Goal: Task Accomplishment & Management: Use online tool/utility

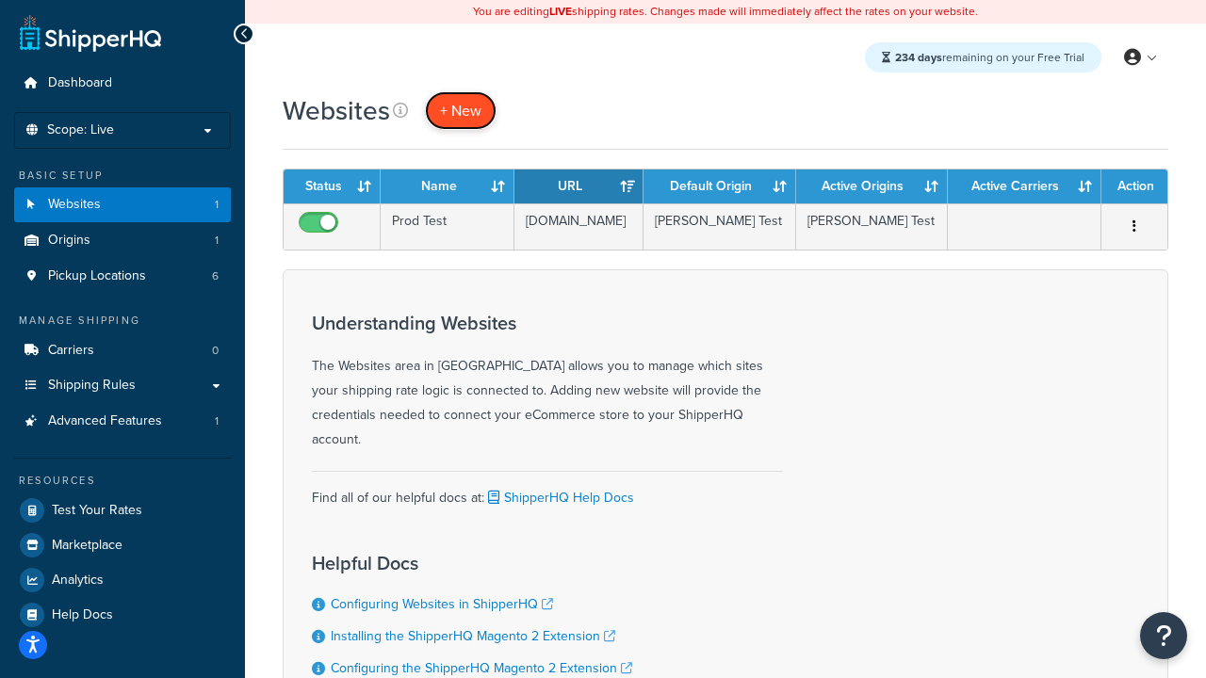
click at [467, 113] on span "+ New" at bounding box center [460, 111] width 41 height 22
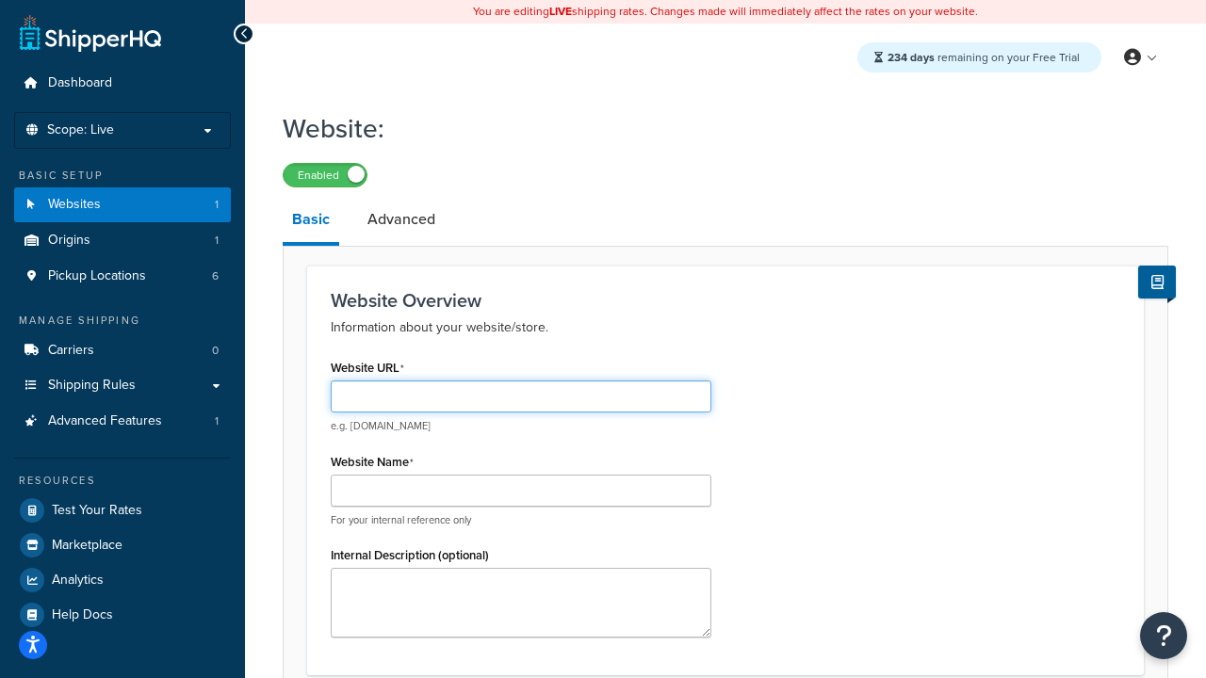
click at [455, 397] on input "Website URL" at bounding box center [521, 397] width 381 height 32
type input "www.llll.com"
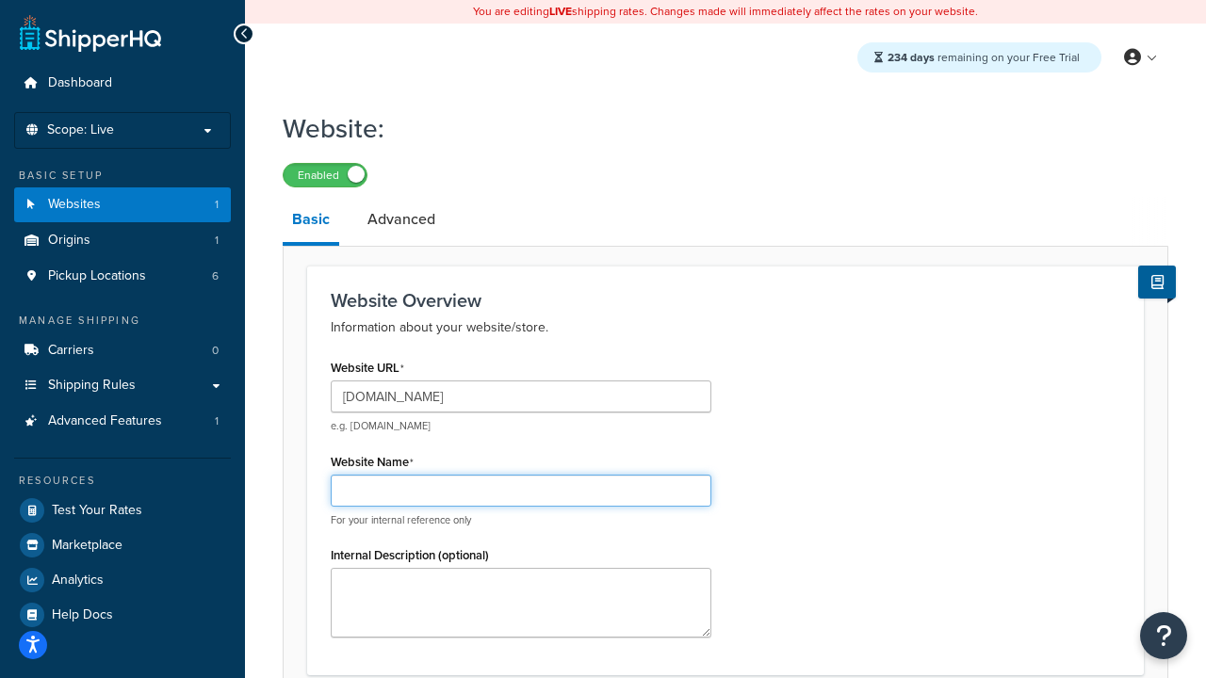
click at [560, 481] on input "Website Name" at bounding box center [521, 491] width 381 height 32
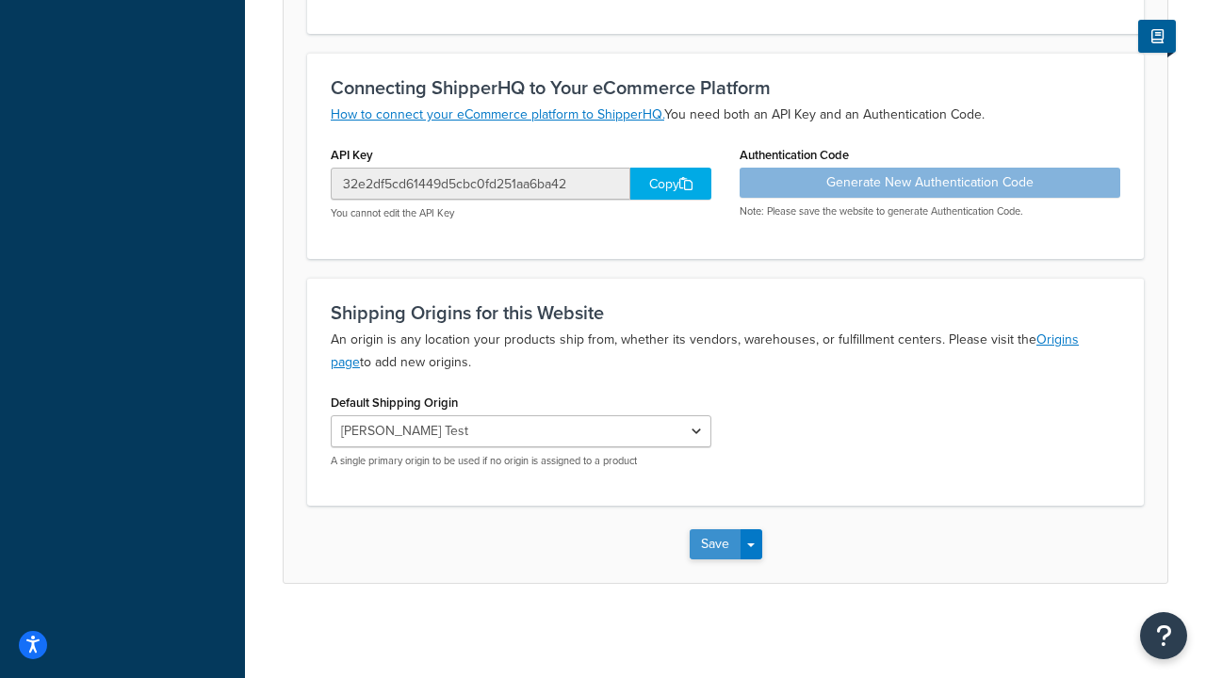
type input "jhgjg"
click at [719, 547] on button "Save" at bounding box center [714, 544] width 51 height 30
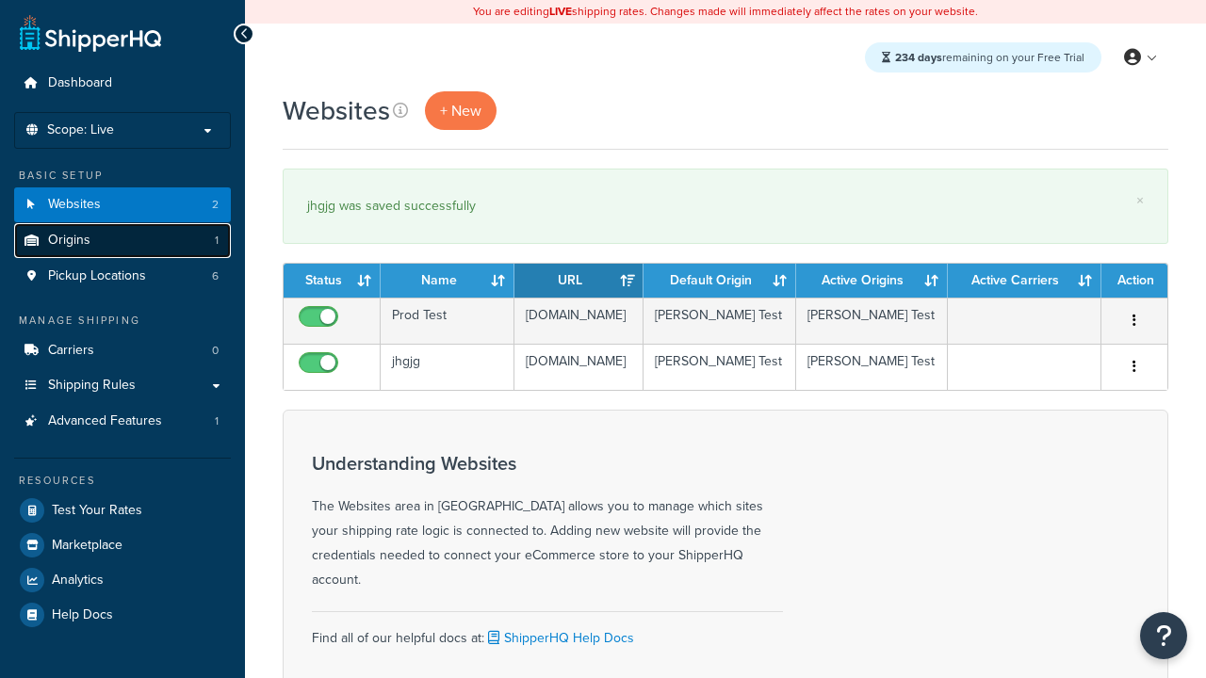
click at [124, 246] on link "Origins 1" at bounding box center [122, 240] width 217 height 35
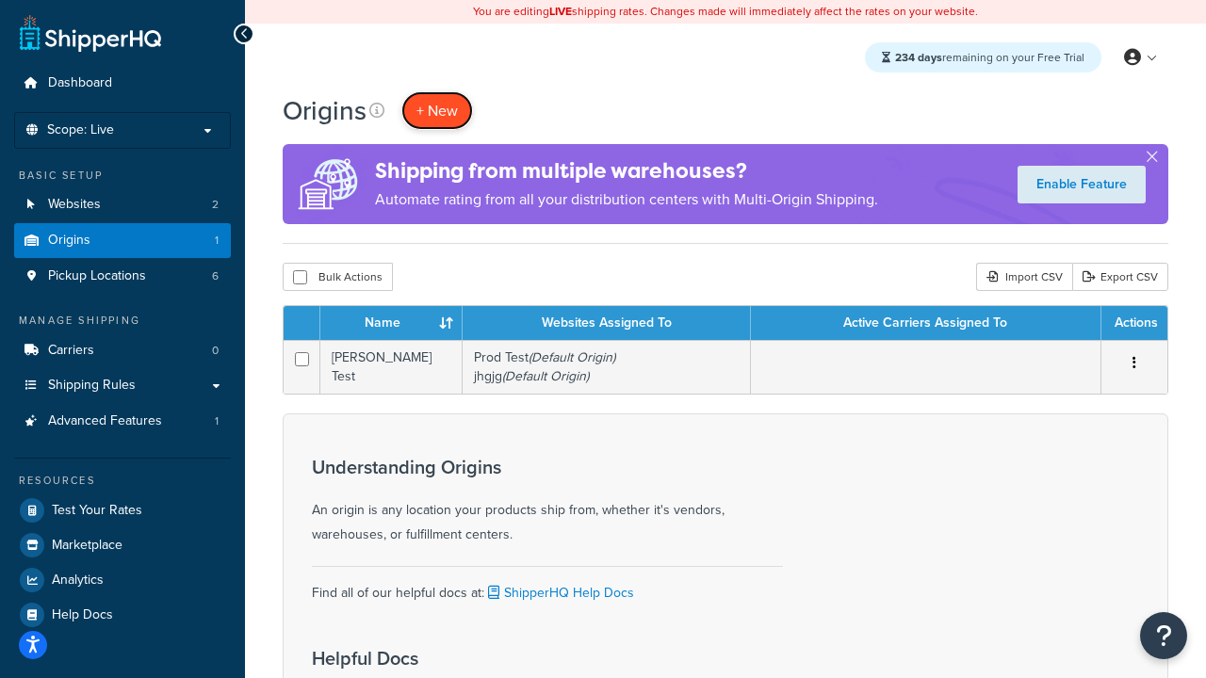
click at [455, 108] on span "+ New" at bounding box center [436, 111] width 41 height 22
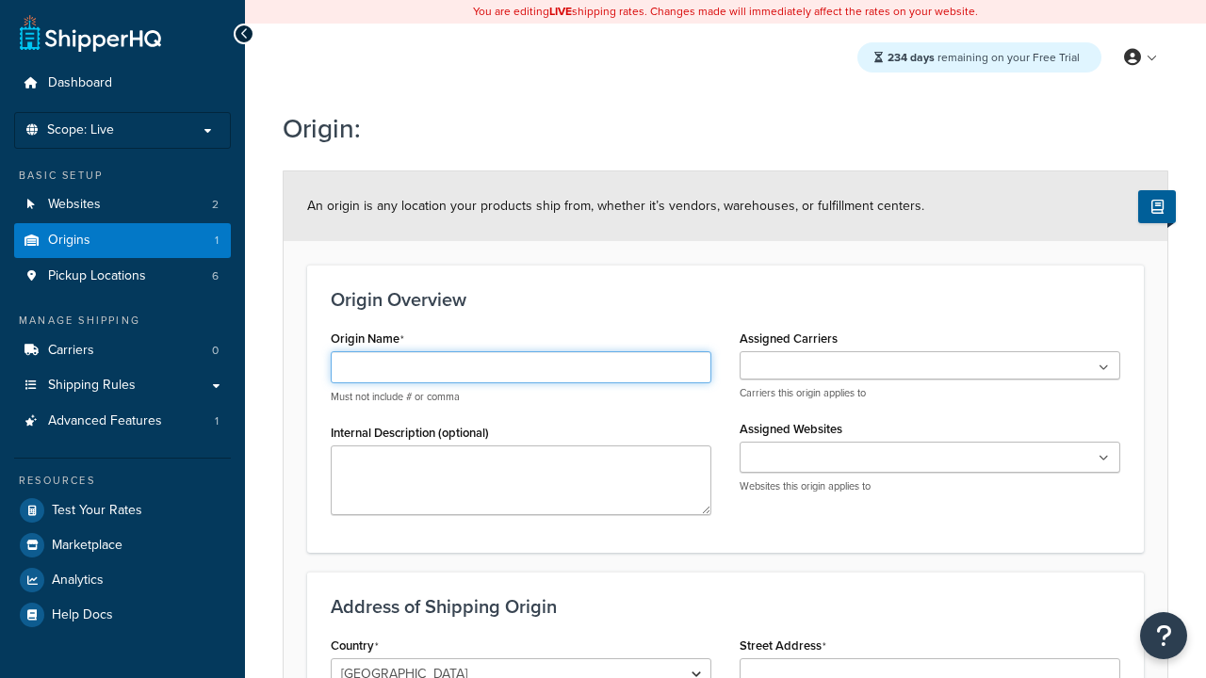
click at [459, 357] on input "Origin Name" at bounding box center [521, 367] width 381 height 32
type input "hjj"
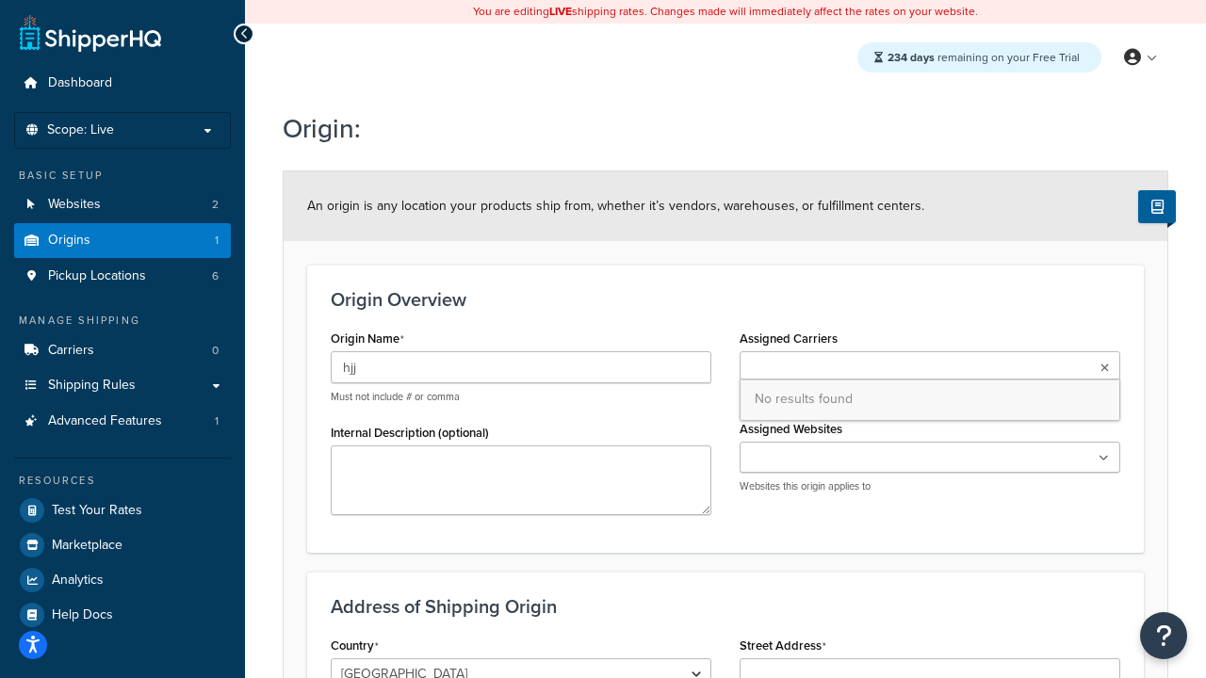
click at [758, 376] on ul at bounding box center [929, 365] width 381 height 28
click at [768, 405] on span "No results found" at bounding box center [929, 399] width 379 height 41
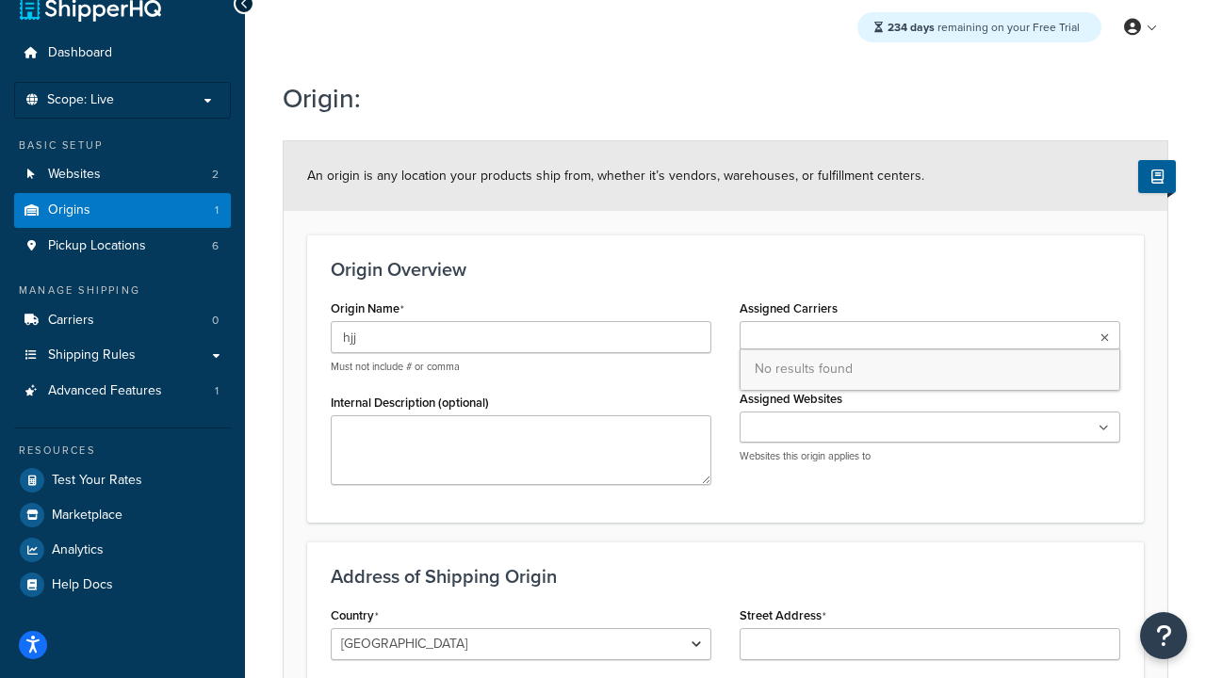
scroll to position [38, 0]
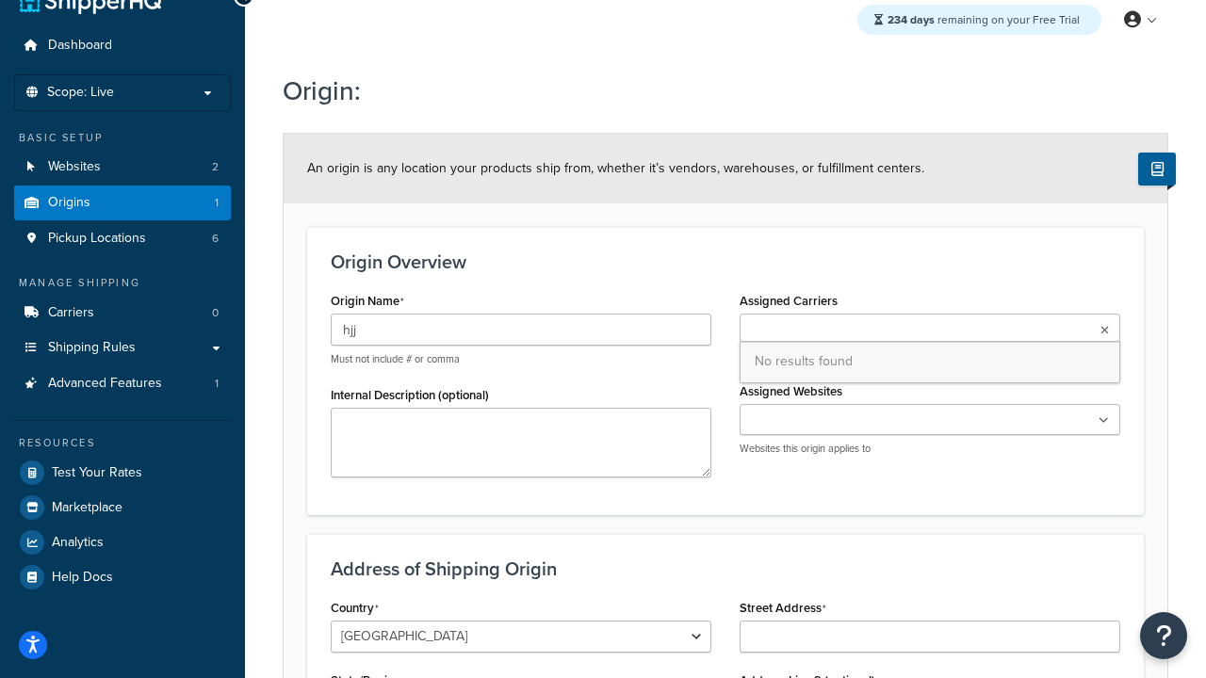
click at [804, 425] on input "Assigned Websites" at bounding box center [828, 421] width 167 height 21
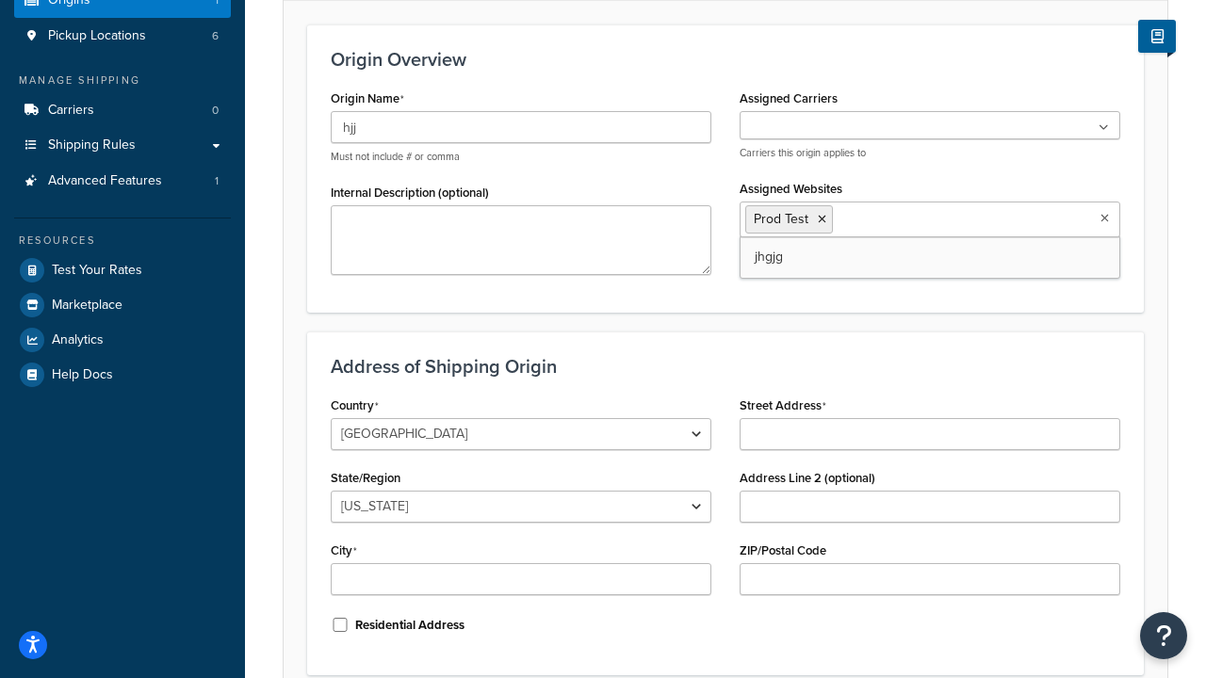
scroll to position [410, 0]
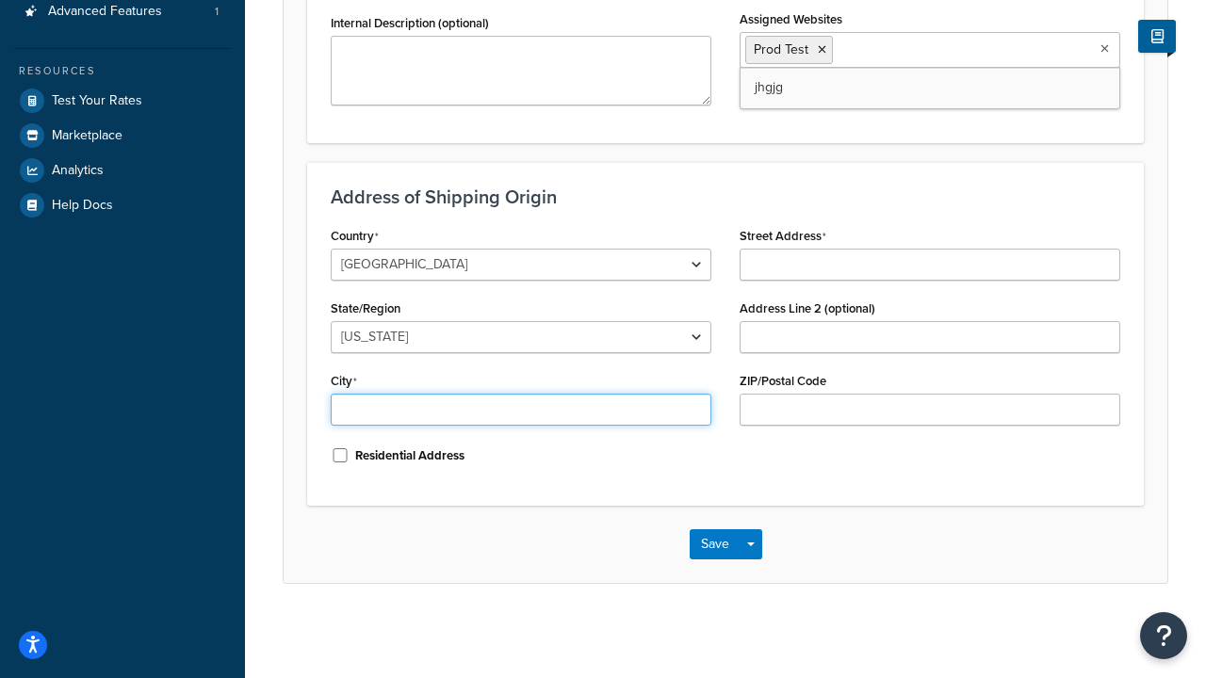
click at [390, 408] on input "City" at bounding box center [521, 410] width 381 height 32
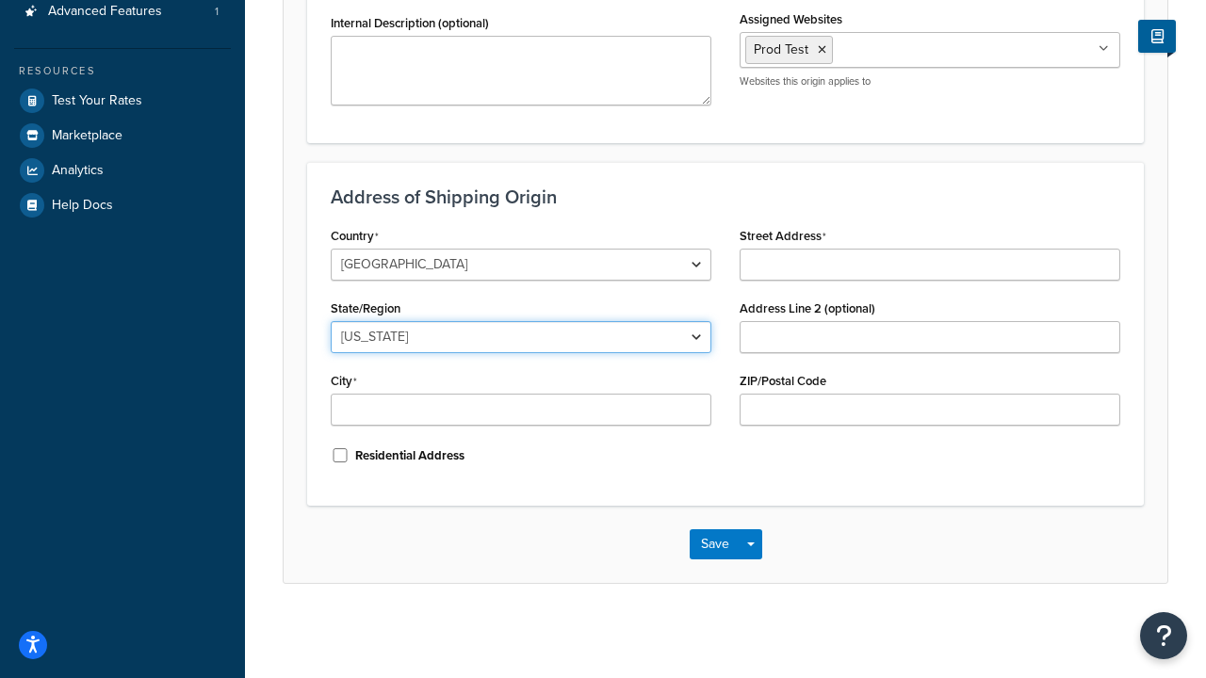
click at [388, 347] on select "Alabama Alaska American Samoa Arizona Arkansas Armed Forces Americas Armed Forc…" at bounding box center [521, 337] width 381 height 32
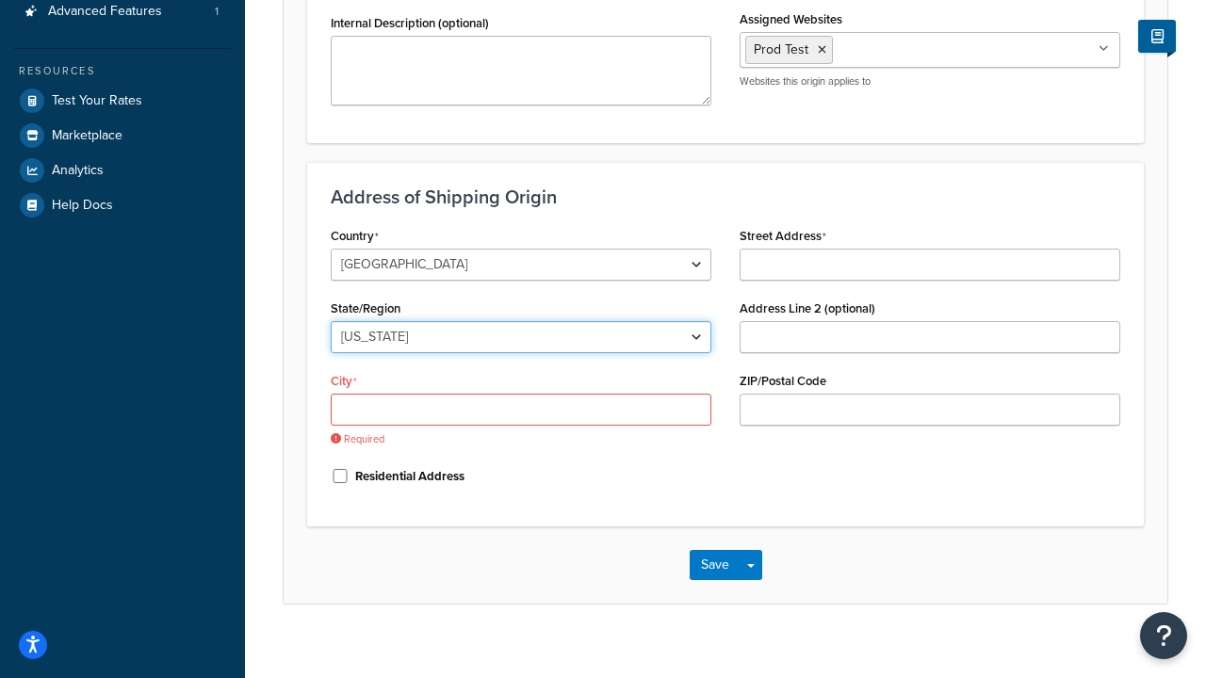
click at [408, 332] on select "Alabama Alaska American Samoa Arizona Arkansas Armed Forces Americas Armed Forc…" at bounding box center [521, 337] width 381 height 32
select select "43"
click at [420, 412] on input "City" at bounding box center [521, 410] width 381 height 32
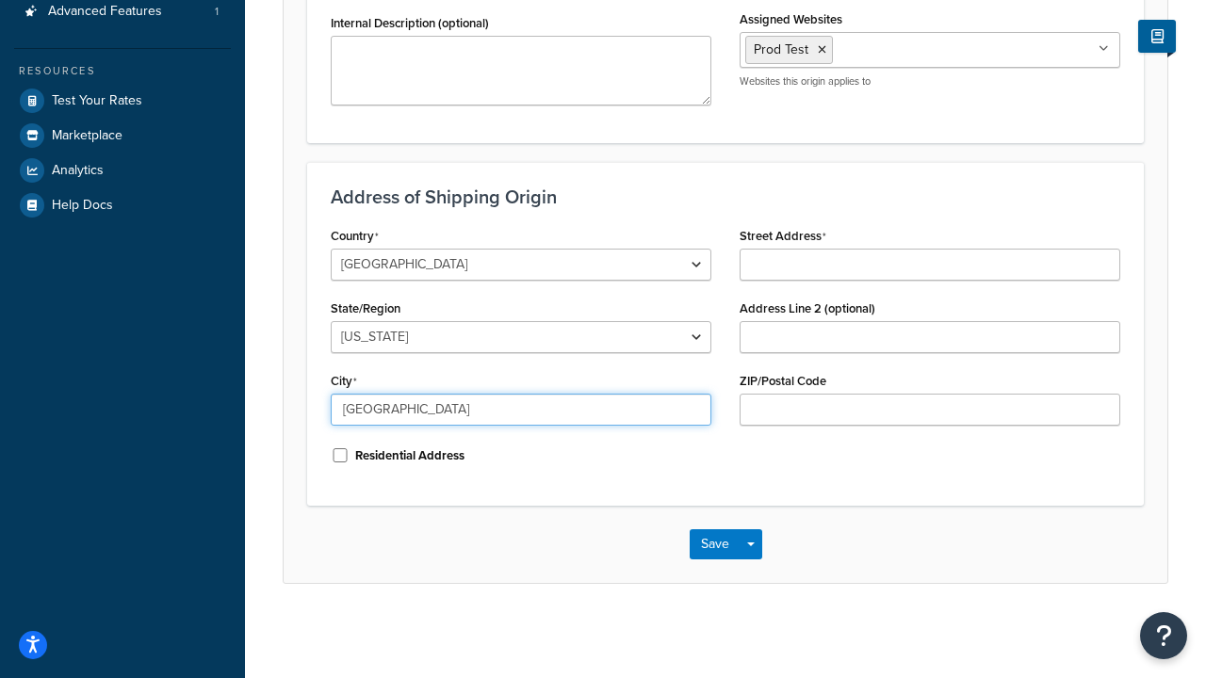
type input "georgetown"
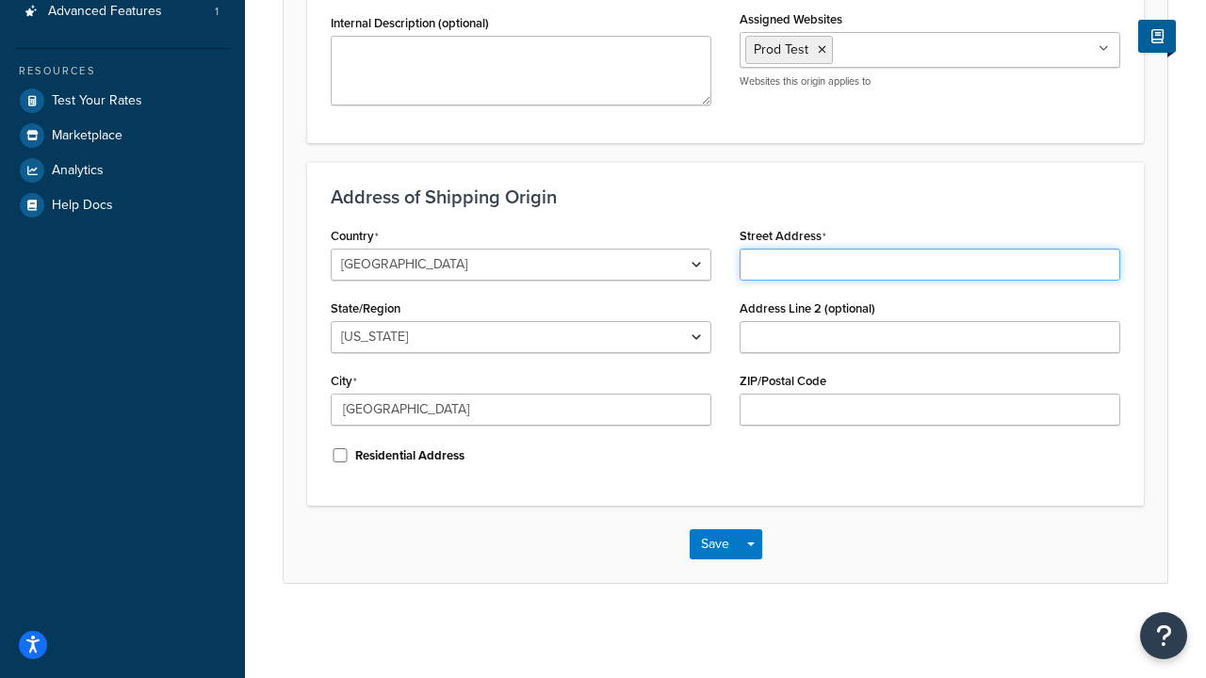
click at [843, 267] on input "Street Address" at bounding box center [929, 265] width 381 height 32
type input "22099 four"
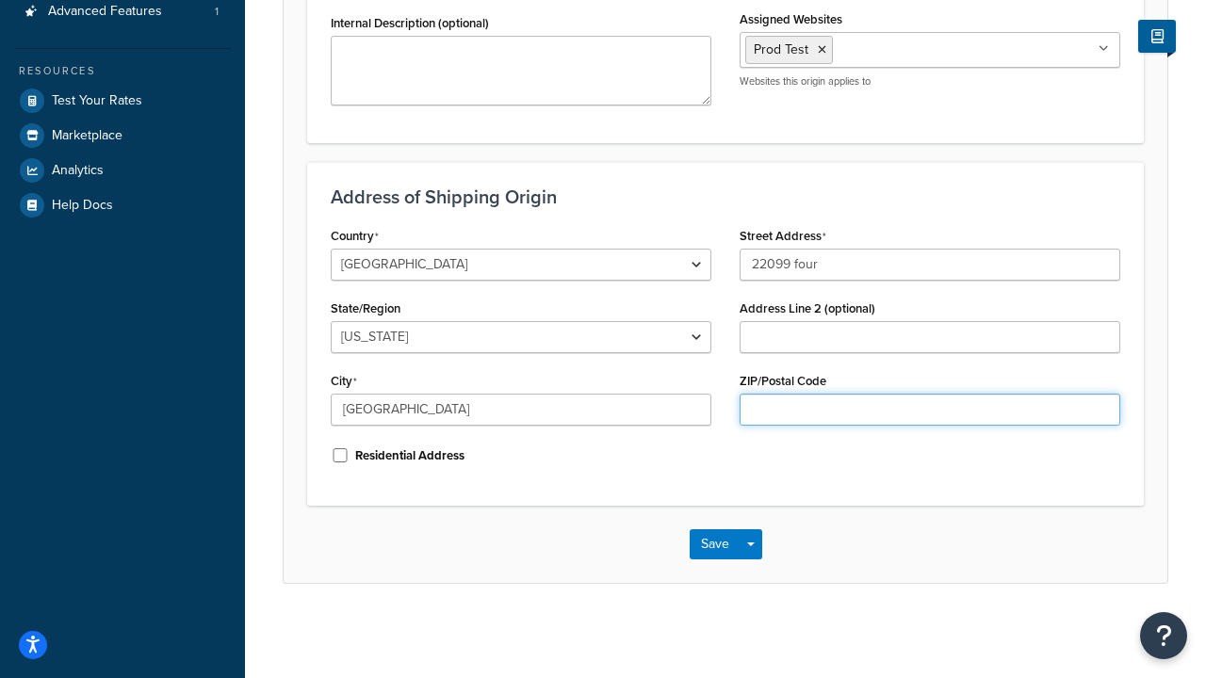
click at [821, 400] on input "ZIP/Postal Code" at bounding box center [929, 410] width 381 height 32
type input "78628"
click at [704, 551] on button "Save" at bounding box center [714, 544] width 51 height 30
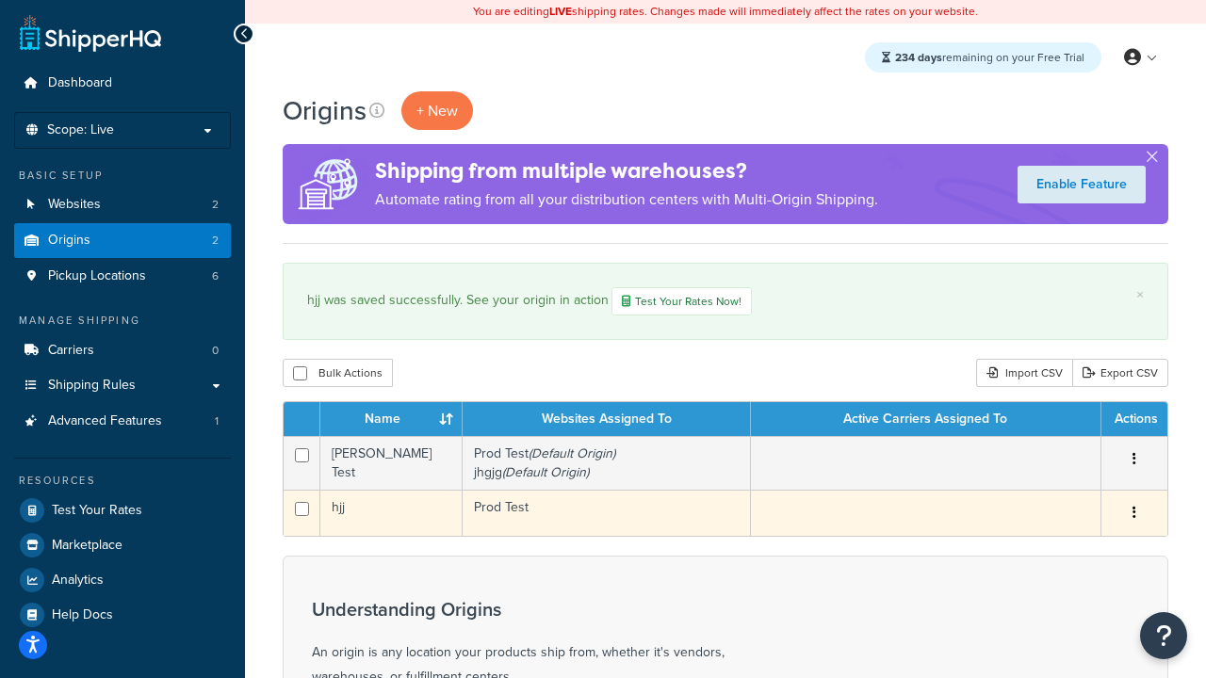
click at [1134, 509] on icon "button" at bounding box center [1134, 512] width 4 height 13
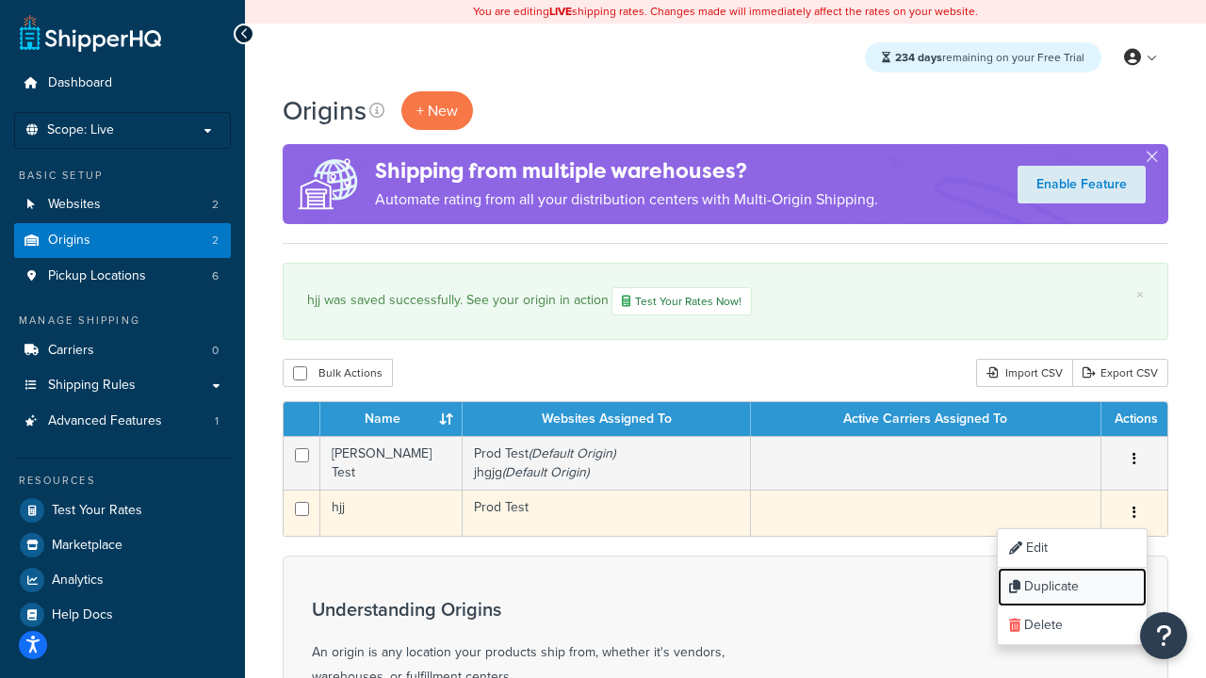
click at [1091, 587] on link "Duplicate" at bounding box center [1071, 587] width 149 height 39
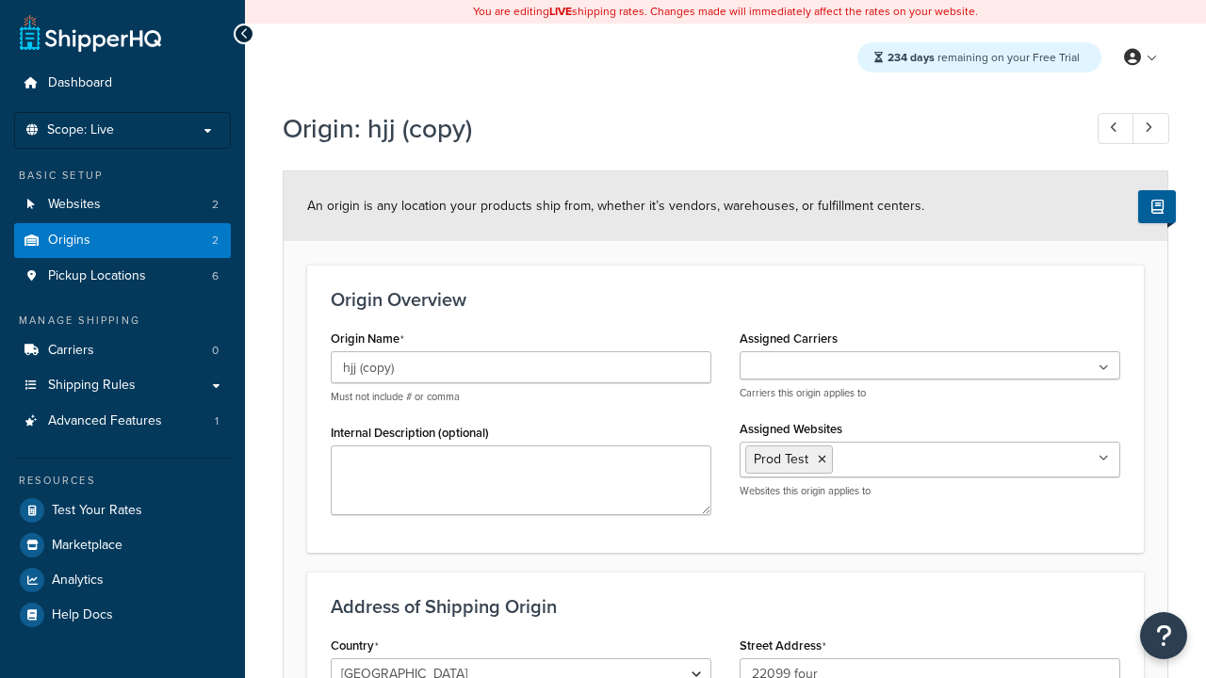
select select "43"
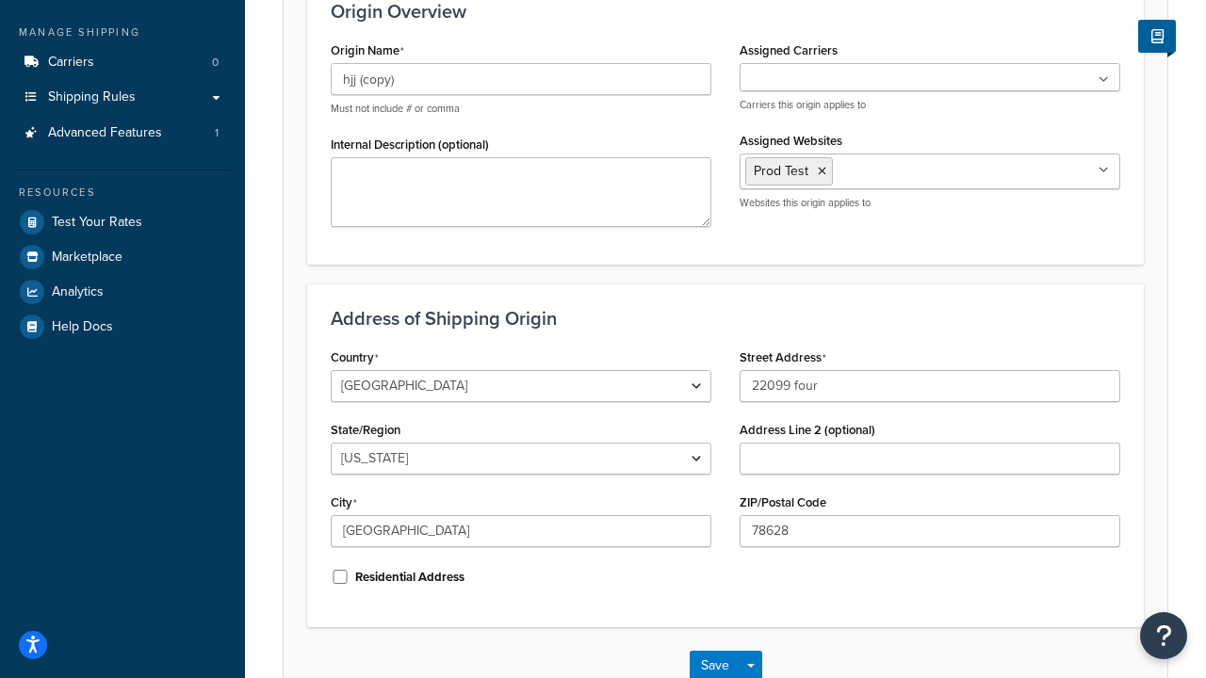
scroll to position [410, 0]
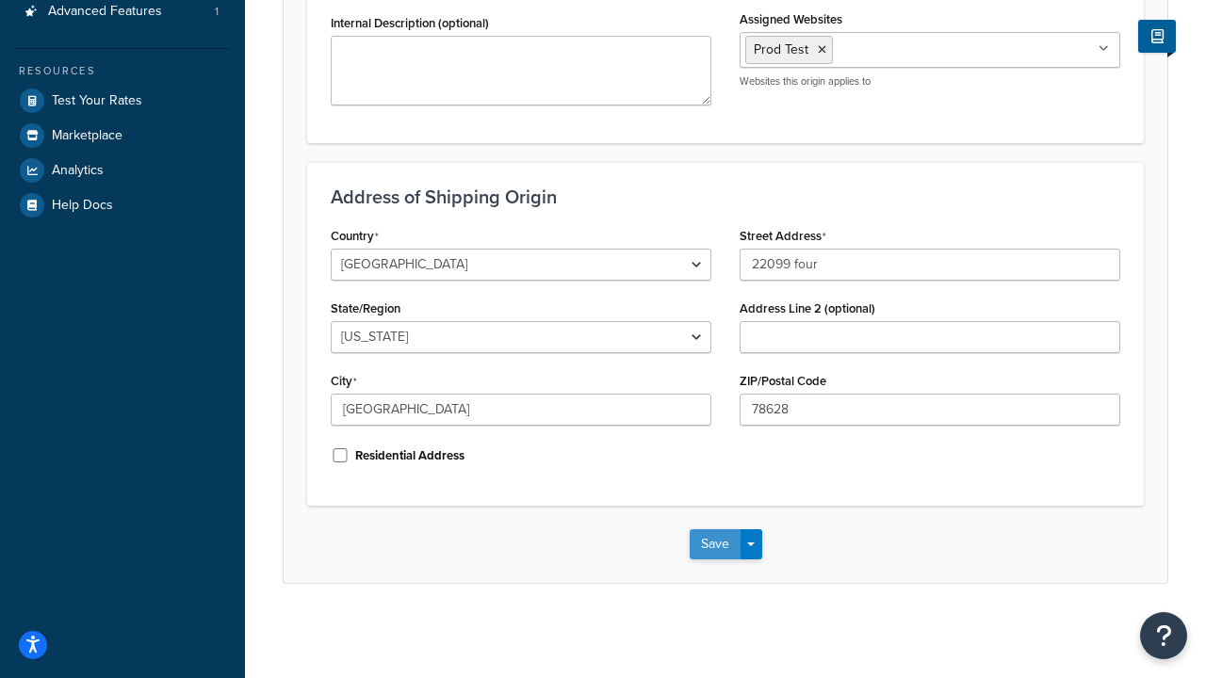
click at [714, 537] on button "Save" at bounding box center [714, 544] width 51 height 30
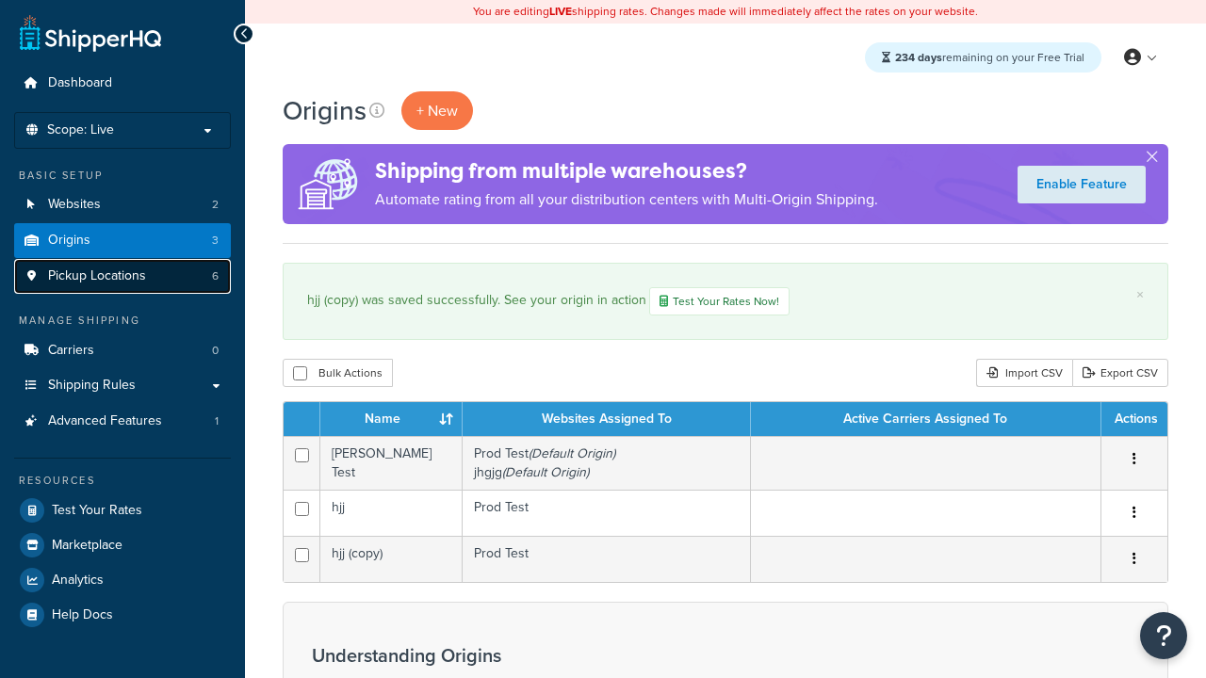
click at [116, 278] on span "Pickup Locations" at bounding box center [97, 276] width 98 height 16
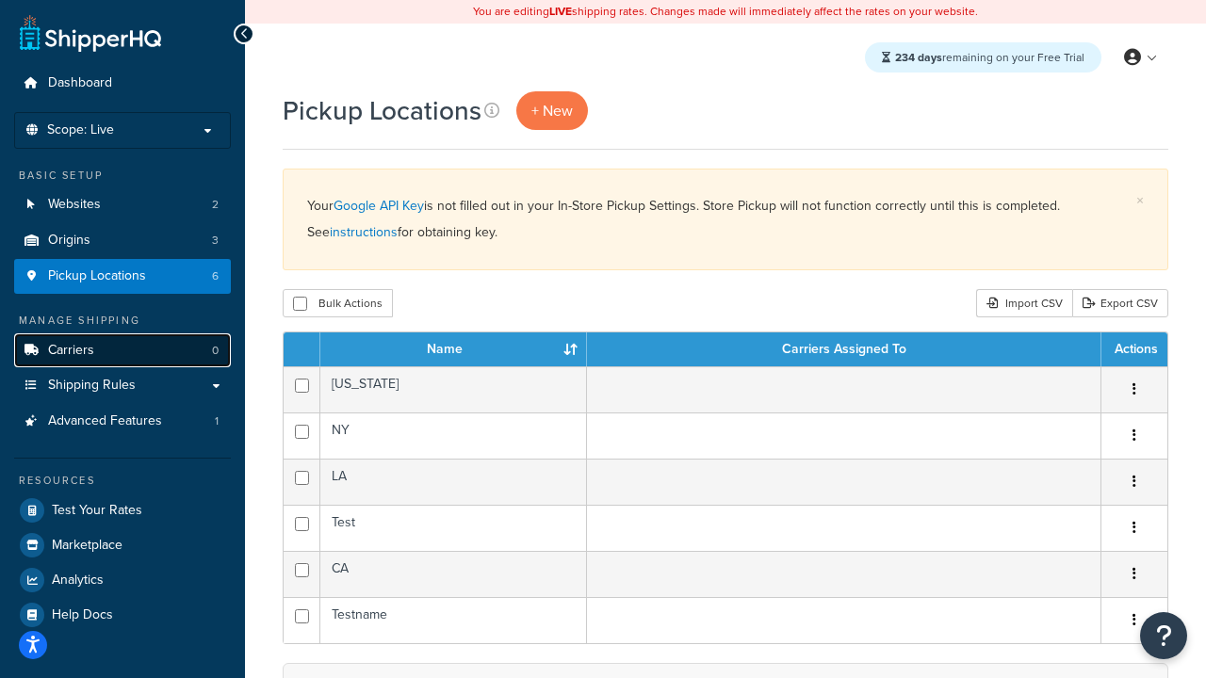
click at [127, 357] on link "Carriers 0" at bounding box center [122, 350] width 217 height 35
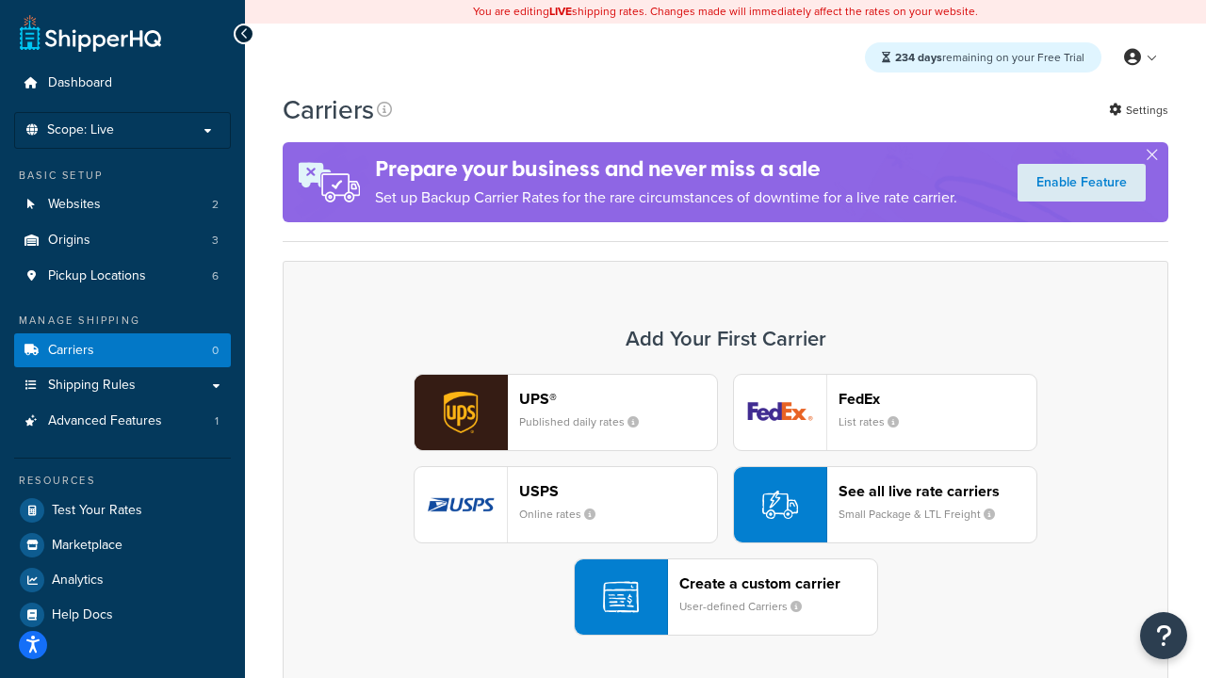
click at [653, 416] on div "UPS® Published daily rates" at bounding box center [618, 412] width 198 height 45
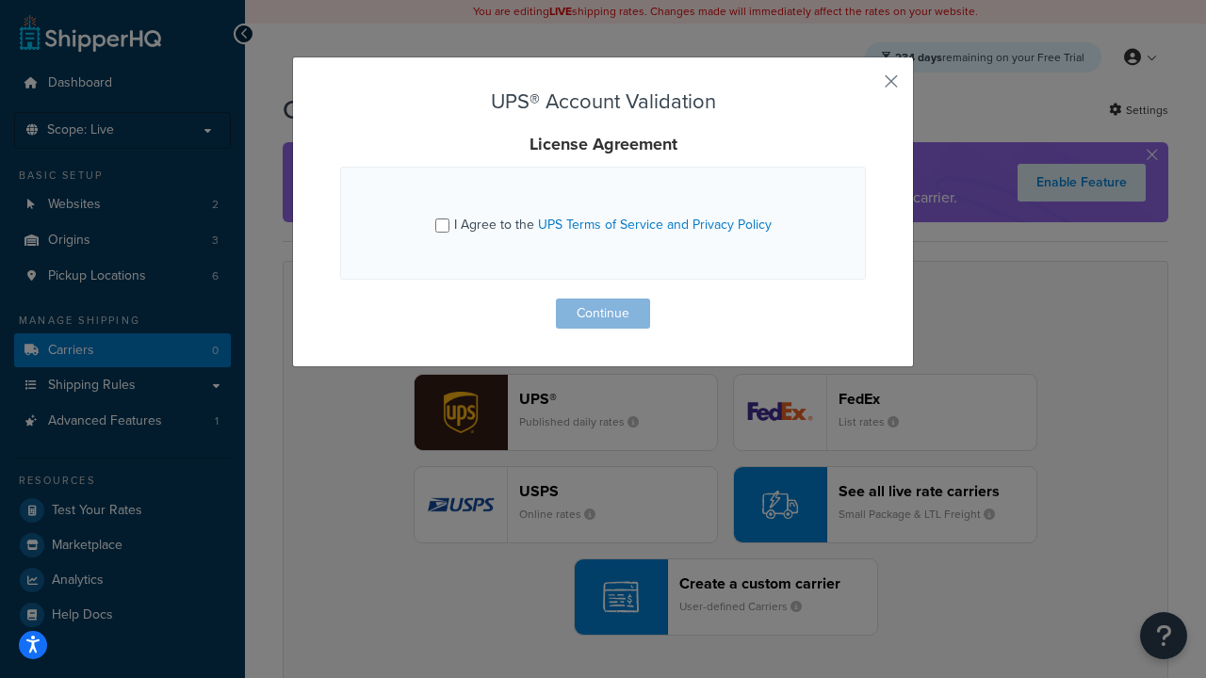
click at [458, 222] on span "I Agree to the UPS Terms of Service and Privacy Policy" at bounding box center [612, 225] width 317 height 20
click at [449, 222] on input "I Agree to the UPS Terms of Service and Privacy Policy" at bounding box center [442, 226] width 14 height 14
checkbox input "true"
click at [620, 318] on button "Continue" at bounding box center [603, 314] width 94 height 30
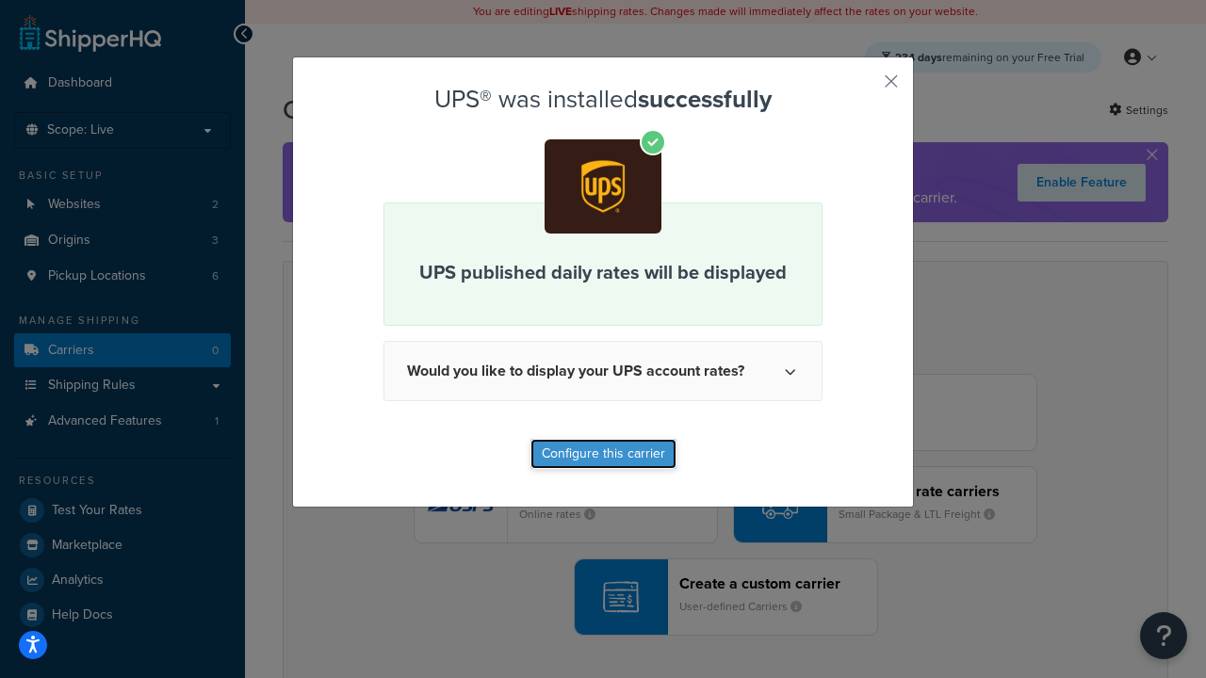
click at [580, 457] on button "Configure this carrier" at bounding box center [603, 454] width 146 height 30
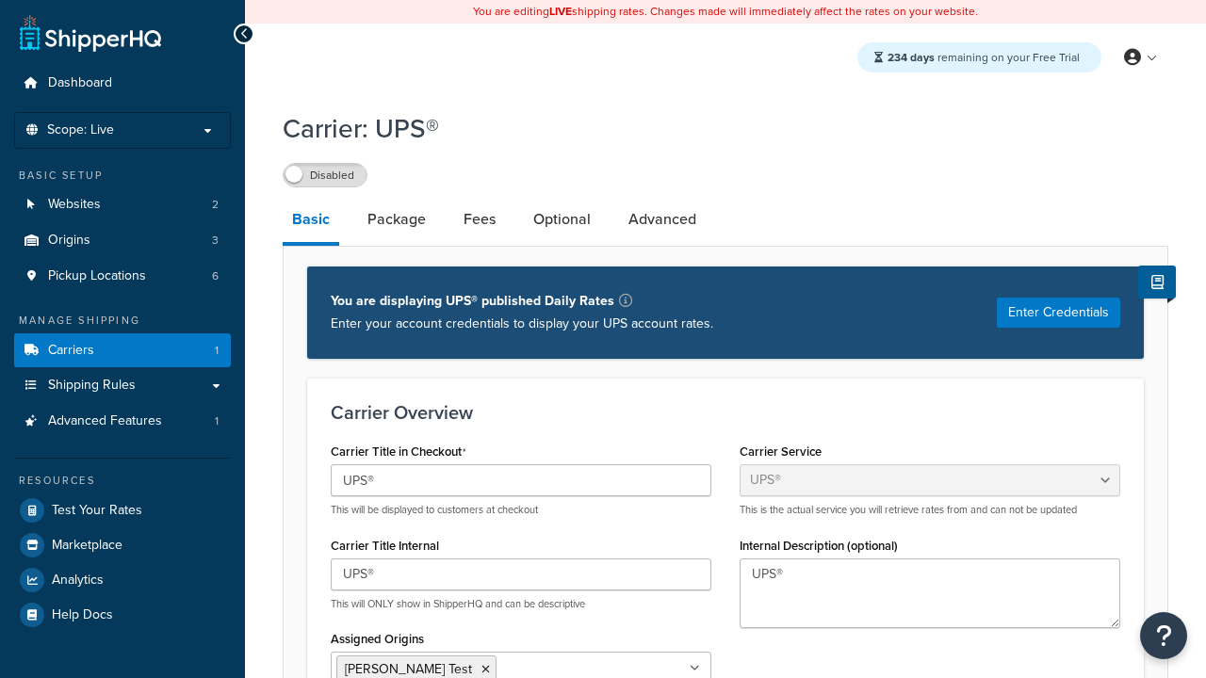
select select "ups"
click at [352, 182] on label "Disabled" at bounding box center [324, 175] width 83 height 23
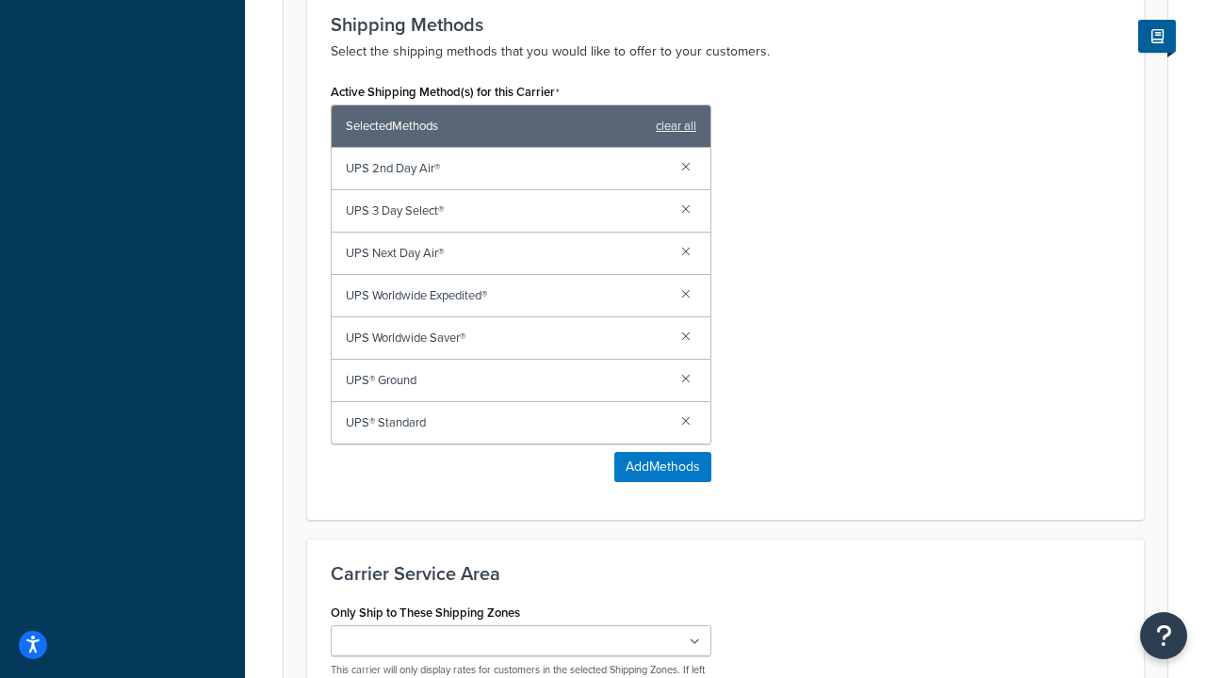
scroll to position [1355, 0]
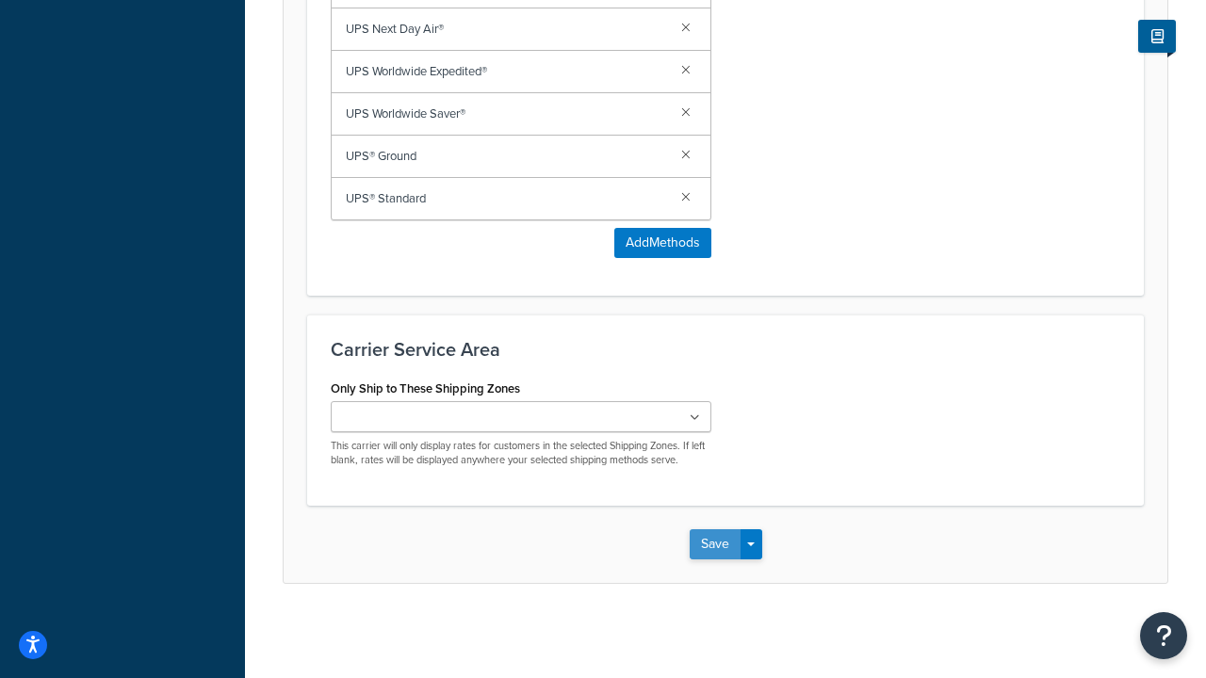
click at [717, 536] on button "Save" at bounding box center [714, 544] width 51 height 30
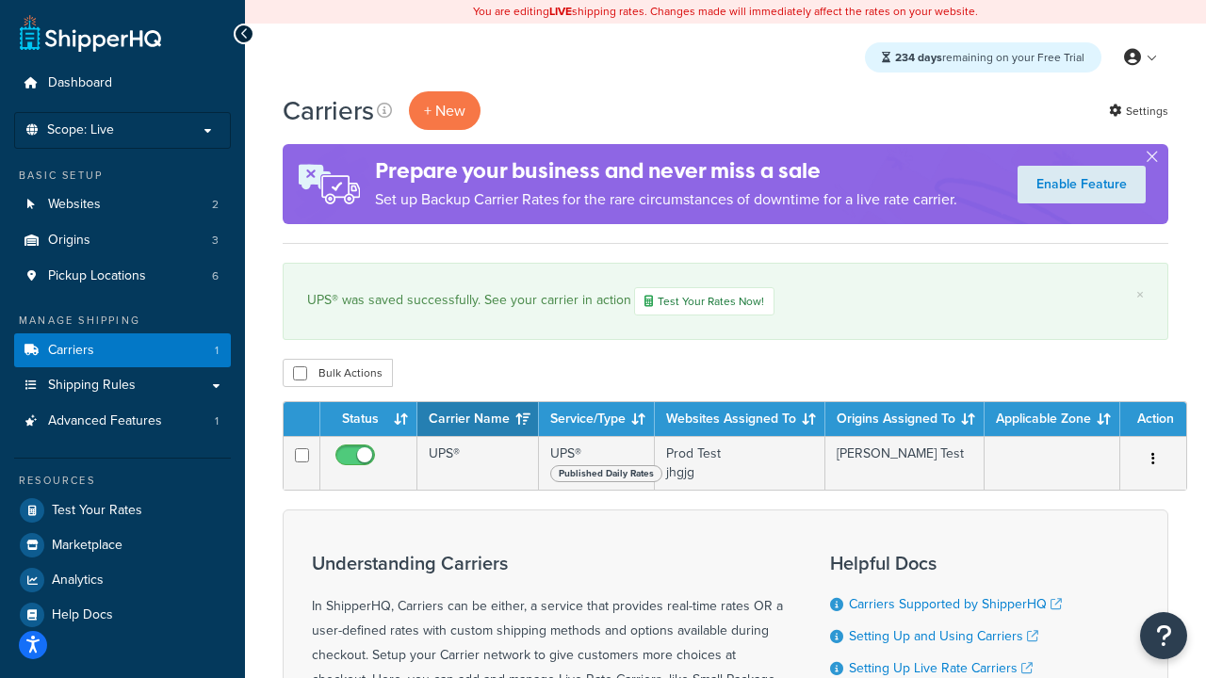
click at [439, 138] on div "Carriers + New Settings Prepare your business and never miss a sale Set up Back…" at bounding box center [725, 167] width 885 height 153
click at [447, 127] on button "+ New" at bounding box center [445, 110] width 72 height 39
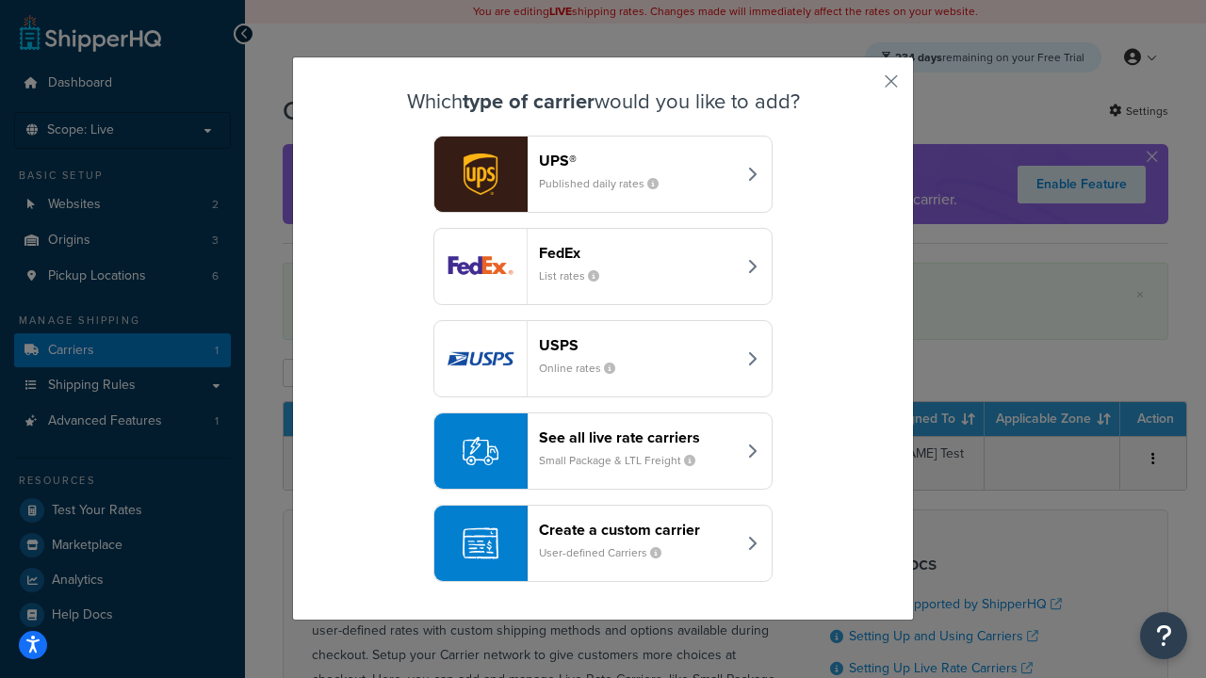
click at [603, 345] on header "USPS" at bounding box center [637, 345] width 197 height 18
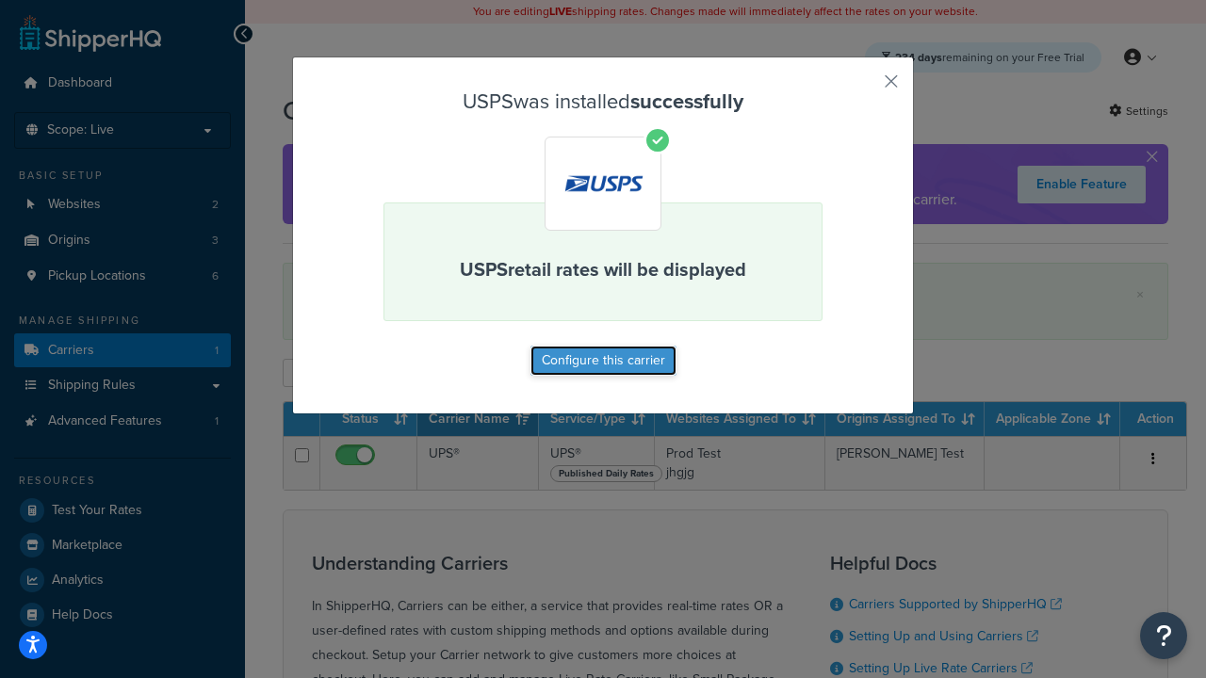
click at [576, 353] on button "Configure this carrier" at bounding box center [603, 361] width 146 height 30
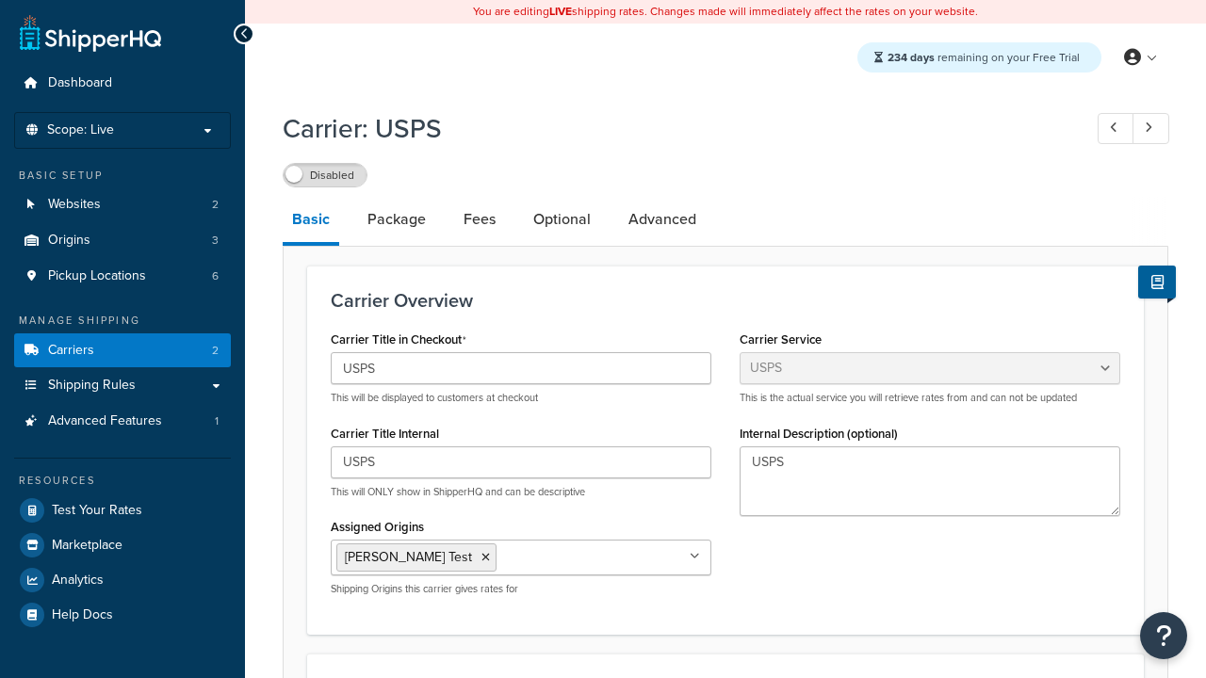
select select "usps"
select select "ONLINE"
click at [357, 185] on label "Disabled" at bounding box center [324, 175] width 83 height 23
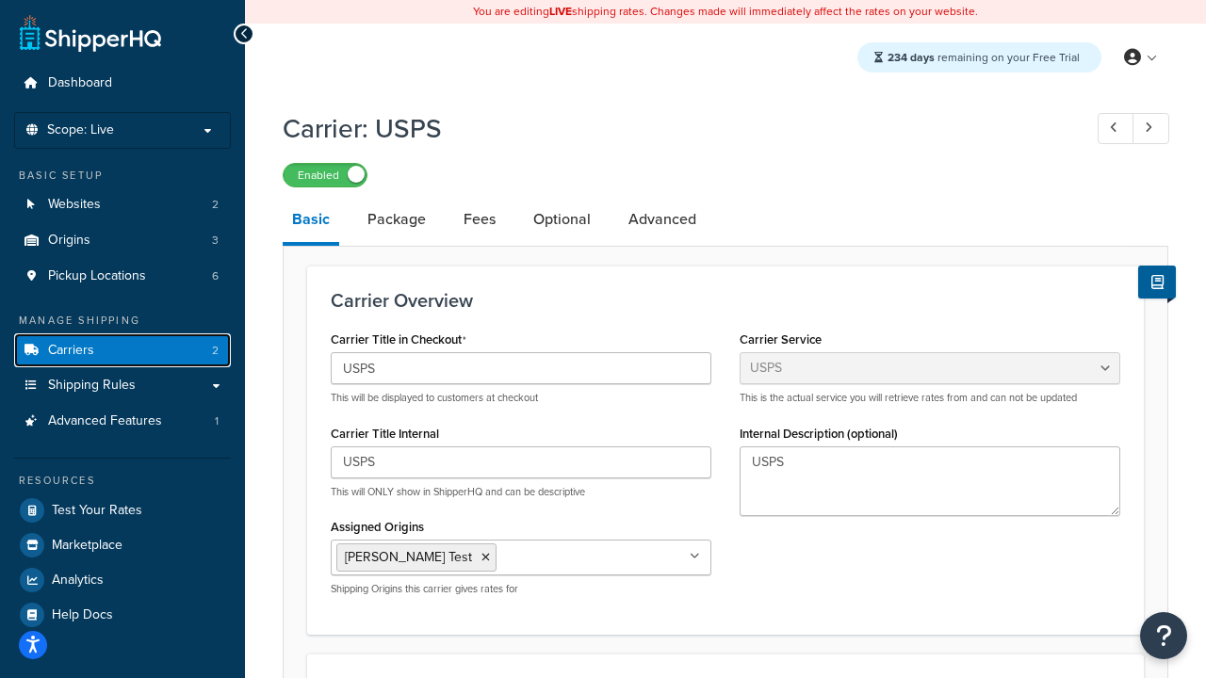
click at [162, 356] on link "Carriers 2" at bounding box center [122, 350] width 217 height 35
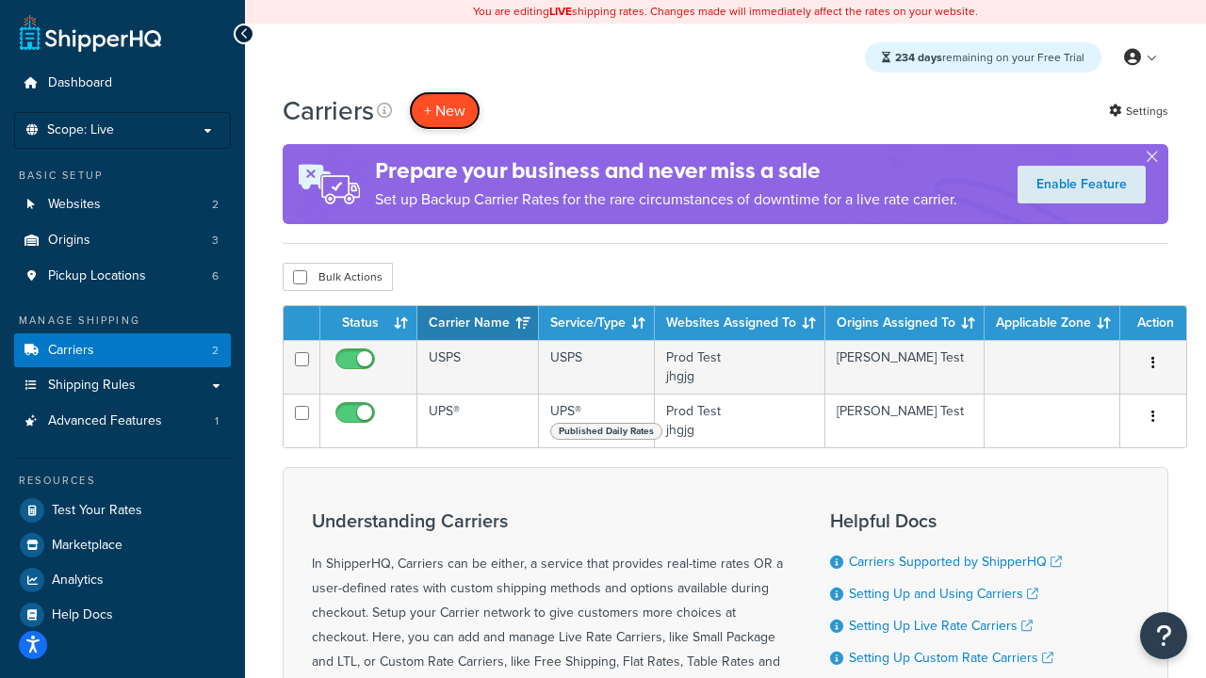
click at [439, 116] on button "+ New" at bounding box center [445, 110] width 72 height 39
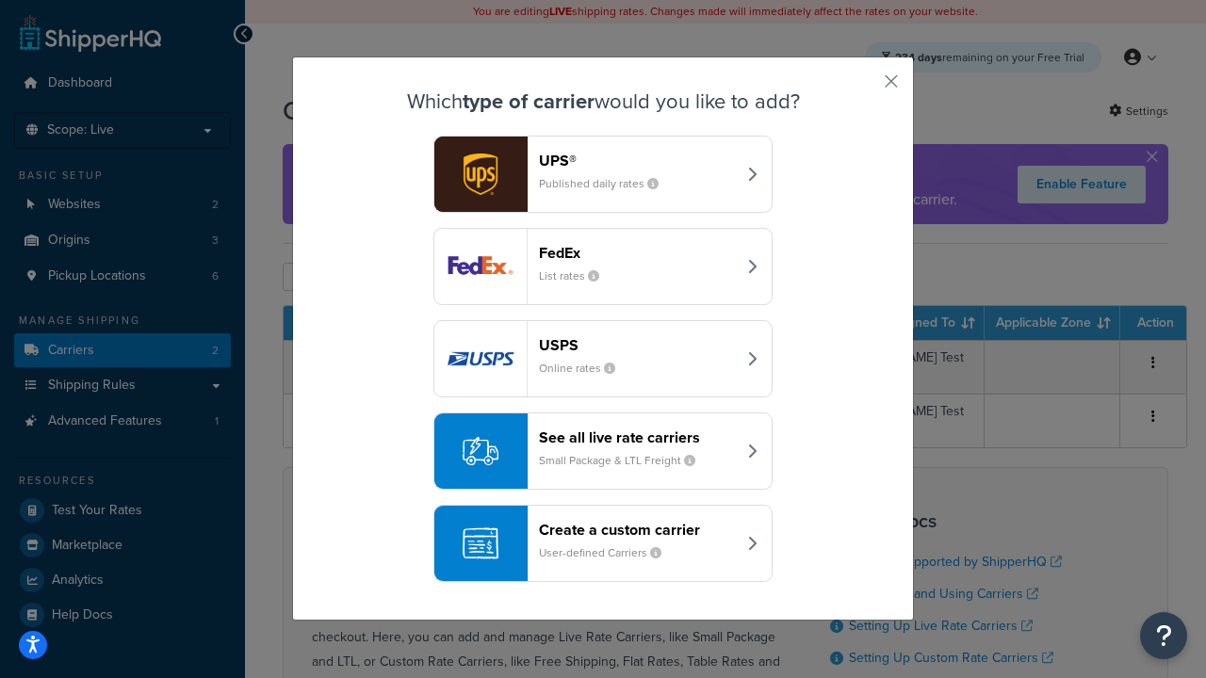
click at [619, 532] on header "Create a custom carrier" at bounding box center [637, 530] width 197 height 18
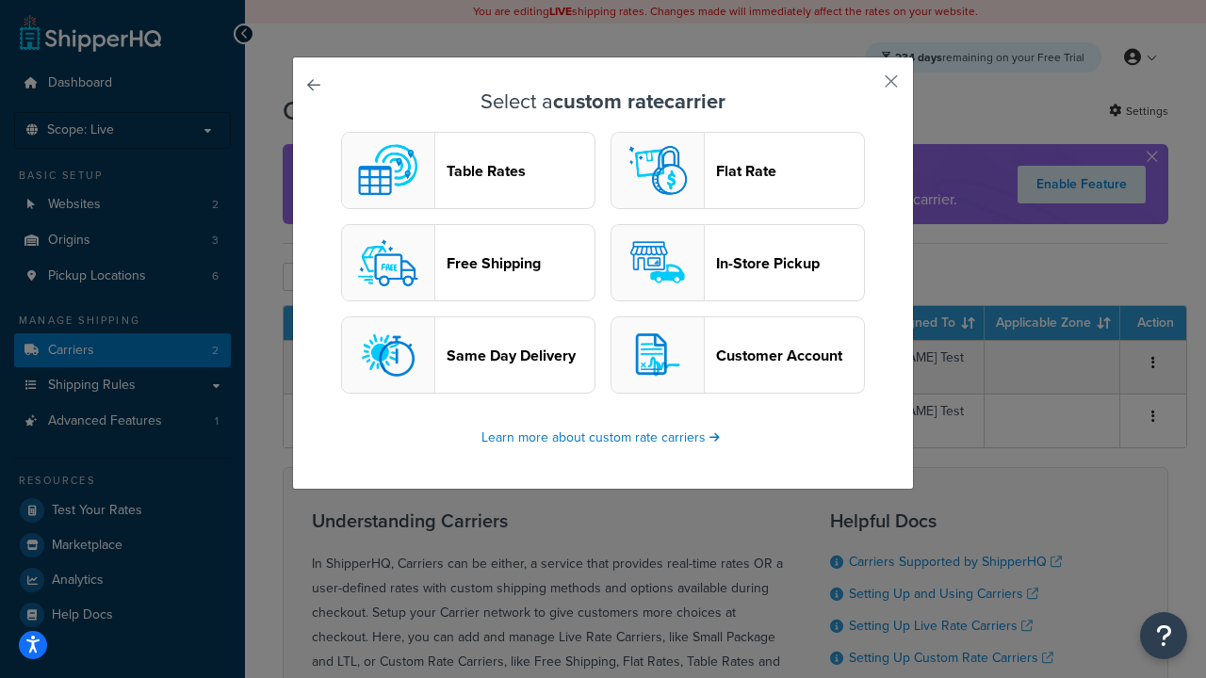
click at [743, 158] on button "Flat Rate" at bounding box center [737, 170] width 254 height 77
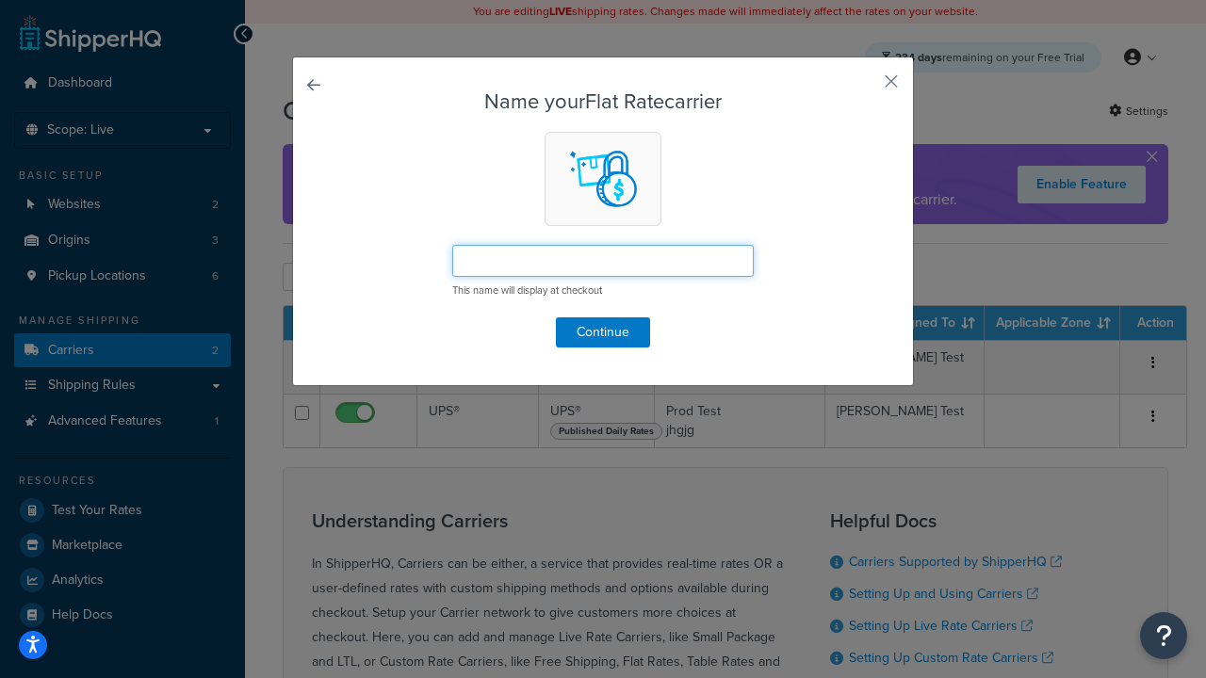
click at [647, 252] on input "text" at bounding box center [602, 261] width 301 height 32
type input "flst"
click at [593, 313] on form "Name your Flat Rate carrier flst This name will display at checkout Continue" at bounding box center [603, 218] width 526 height 257
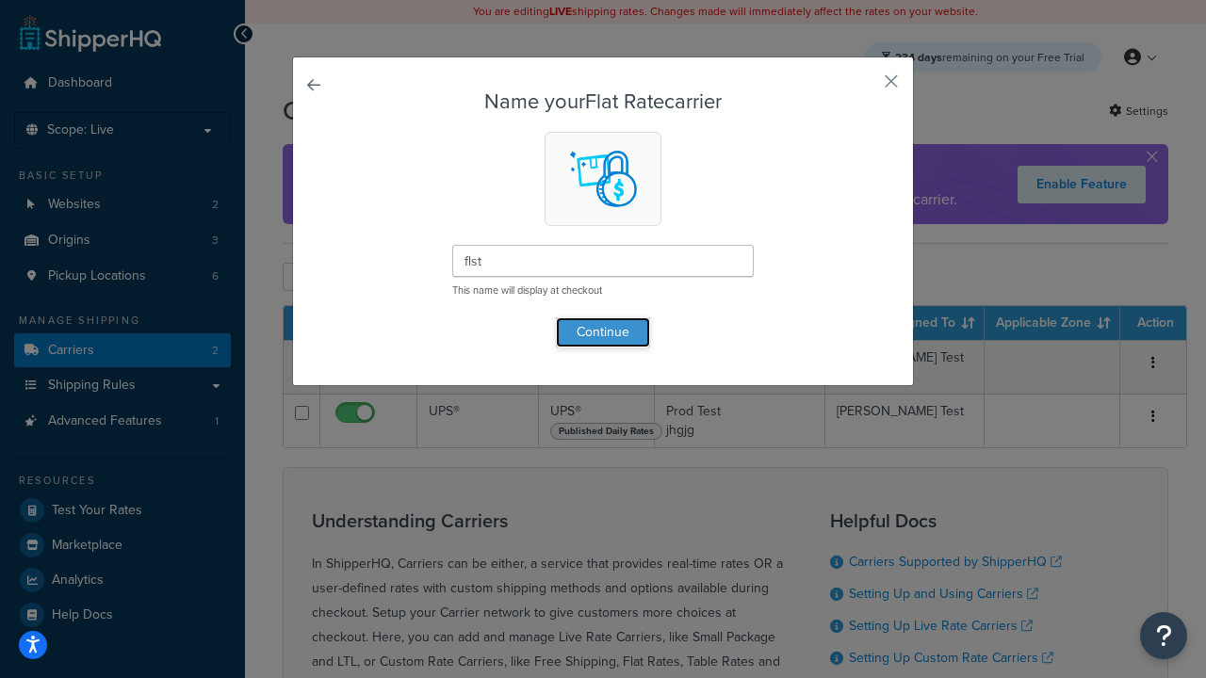
click at [590, 338] on button "Continue" at bounding box center [603, 332] width 94 height 30
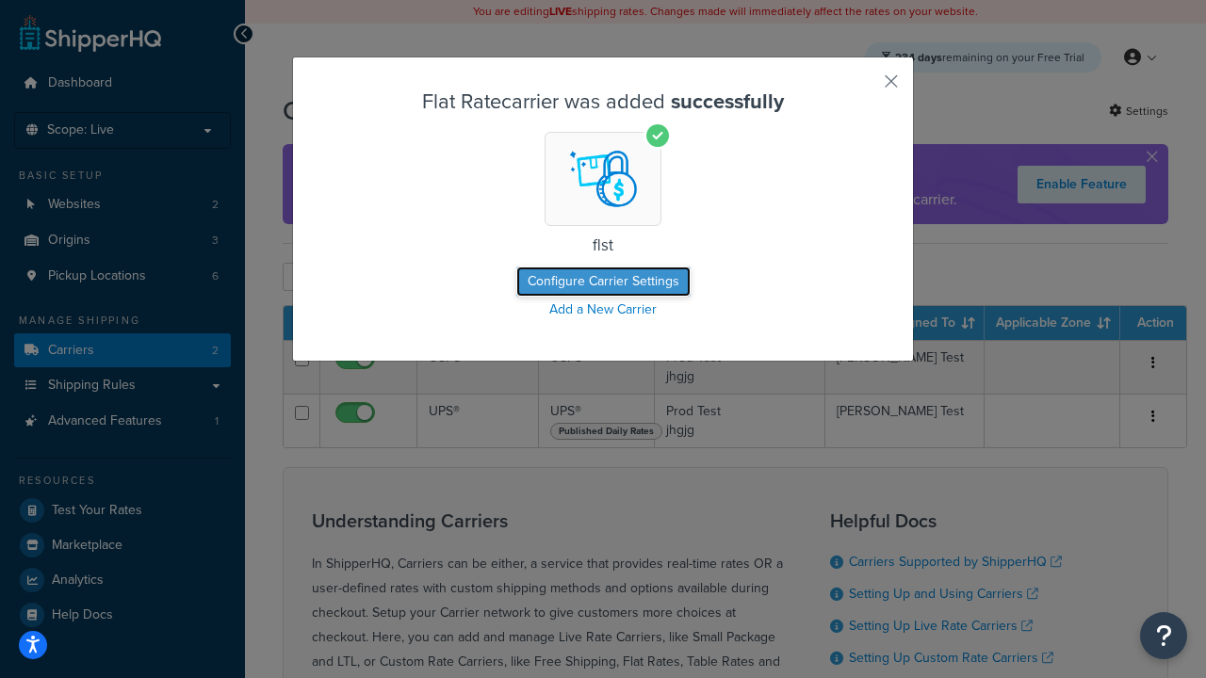
click at [591, 283] on button "Configure Carrier Settings" at bounding box center [603, 282] width 174 height 30
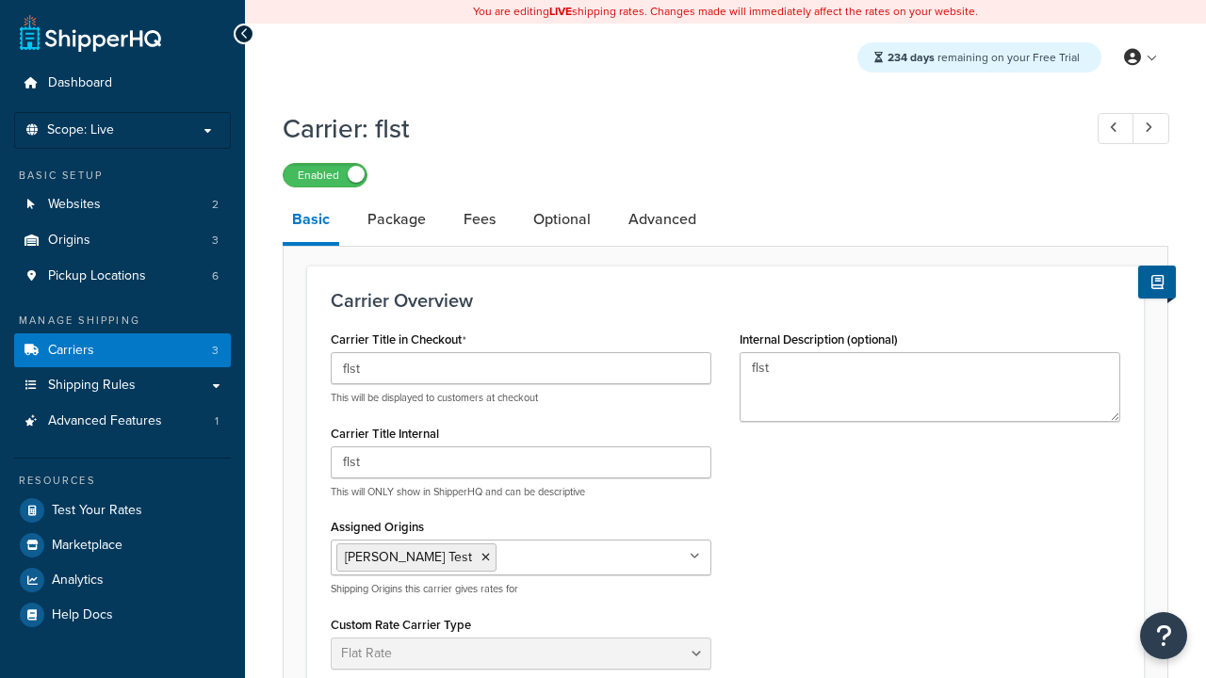
select select "flat"
click at [151, 365] on link "Carriers 3" at bounding box center [122, 350] width 217 height 35
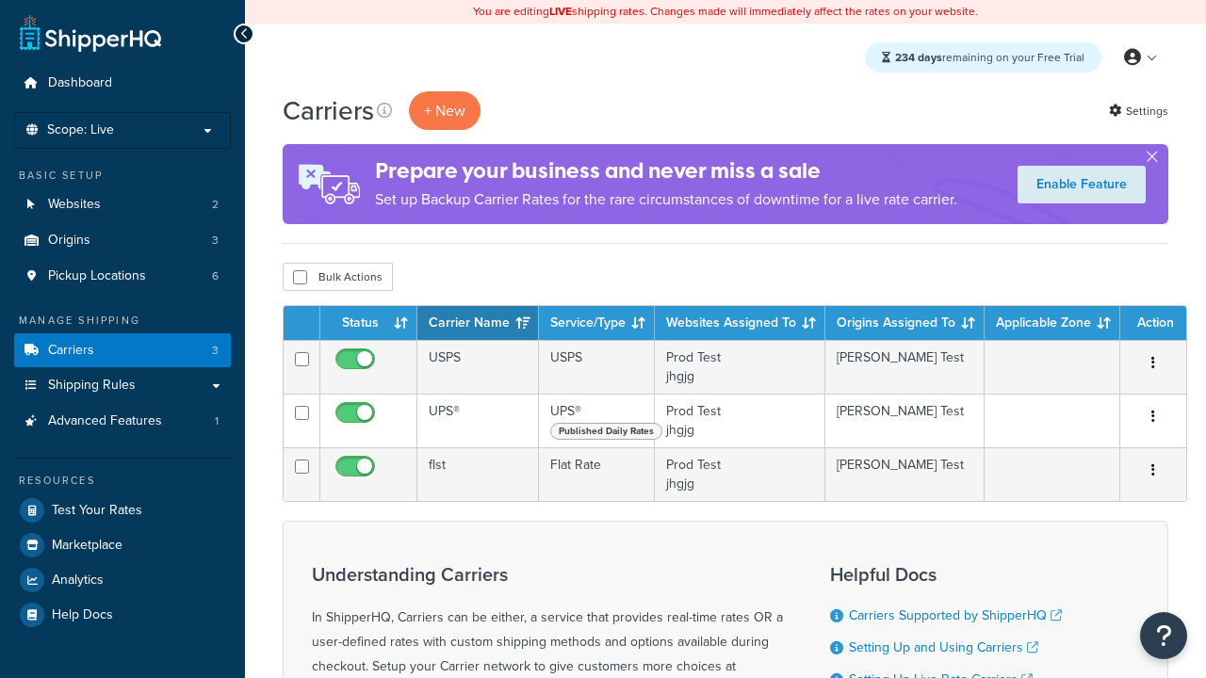
click at [140, 390] on link "Shipping Rules" at bounding box center [122, 385] width 217 height 35
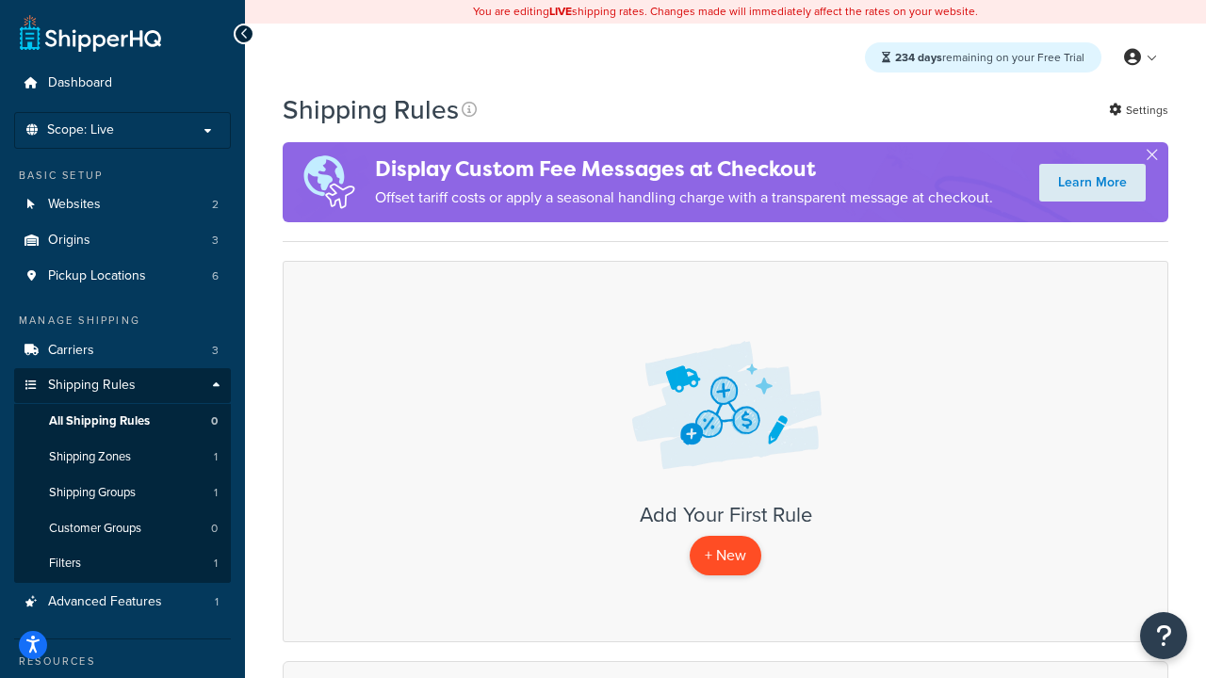
click at [722, 568] on p "+ New" at bounding box center [725, 555] width 72 height 39
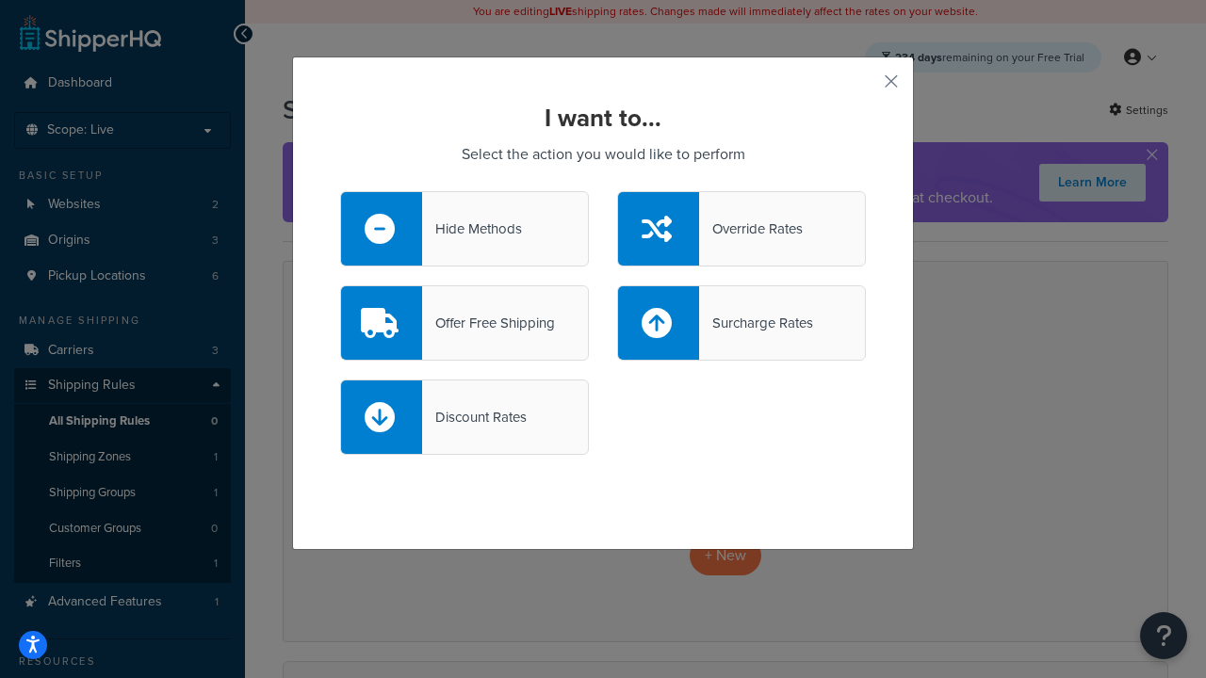
click at [733, 236] on div "Override Rates" at bounding box center [751, 229] width 104 height 26
click at [0, 0] on input "Override Rates" at bounding box center [0, 0] width 0 height 0
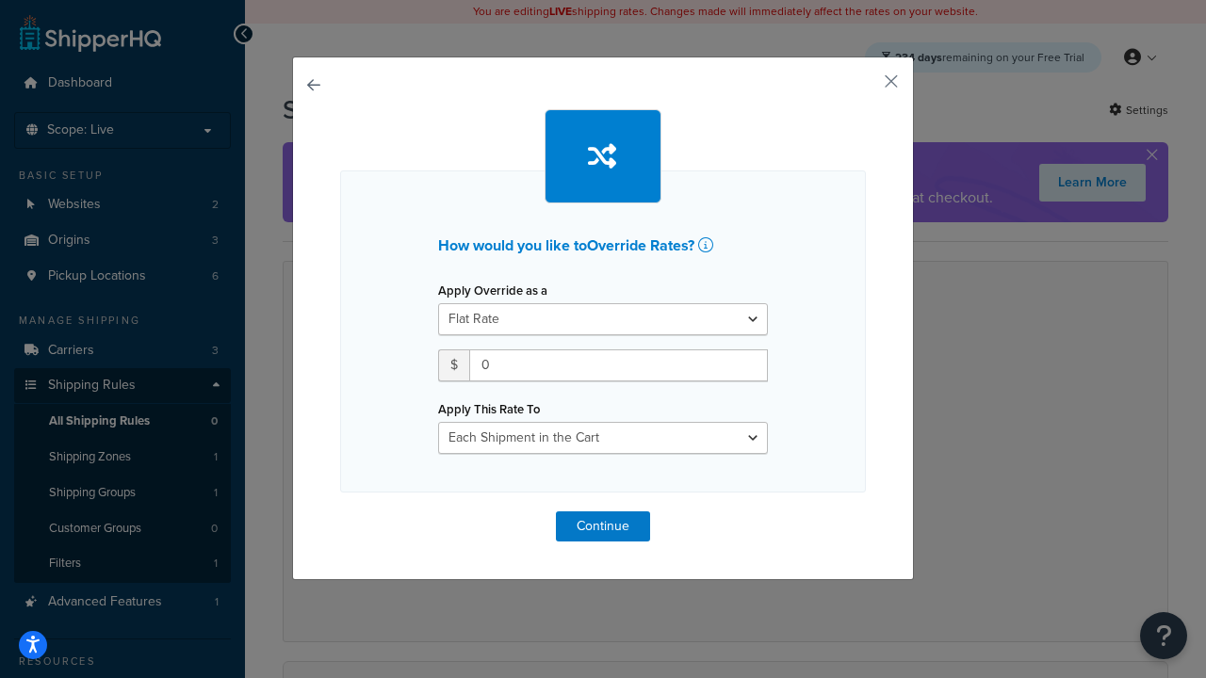
click at [340, 511] on button "button" at bounding box center [340, 511] width 0 height 0
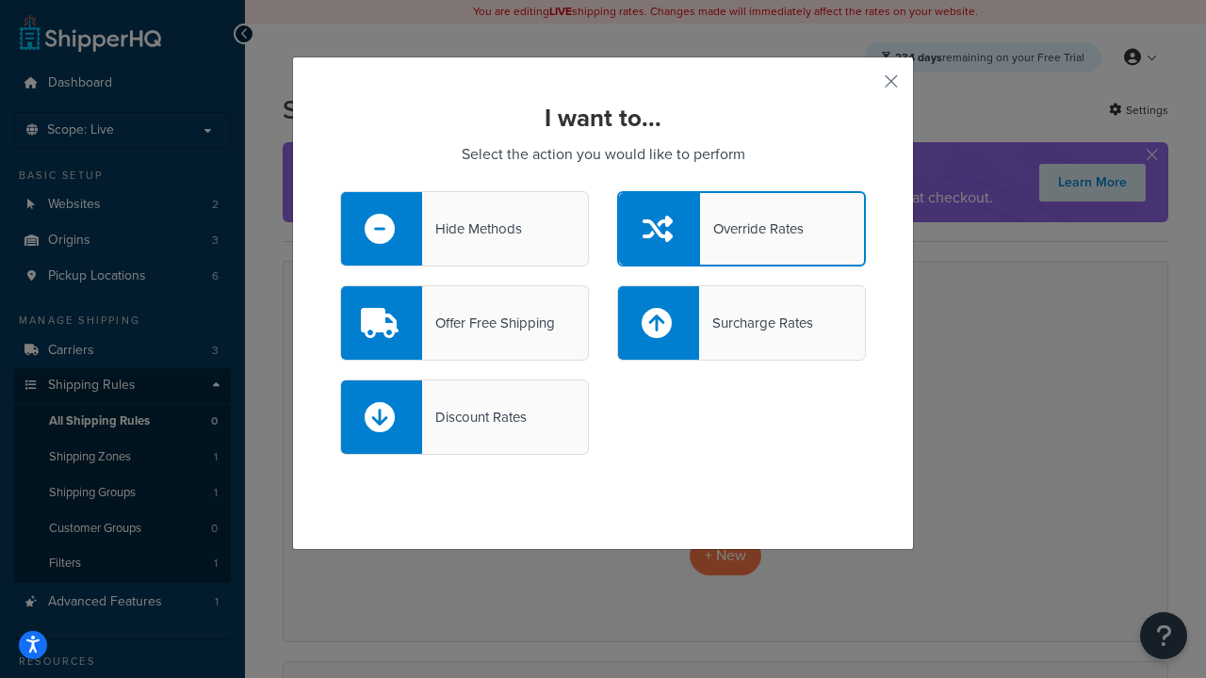
click at [561, 321] on div "Offer Free Shipping" at bounding box center [464, 322] width 249 height 75
click at [0, 0] on input "Offer Free Shipping" at bounding box center [0, 0] width 0 height 0
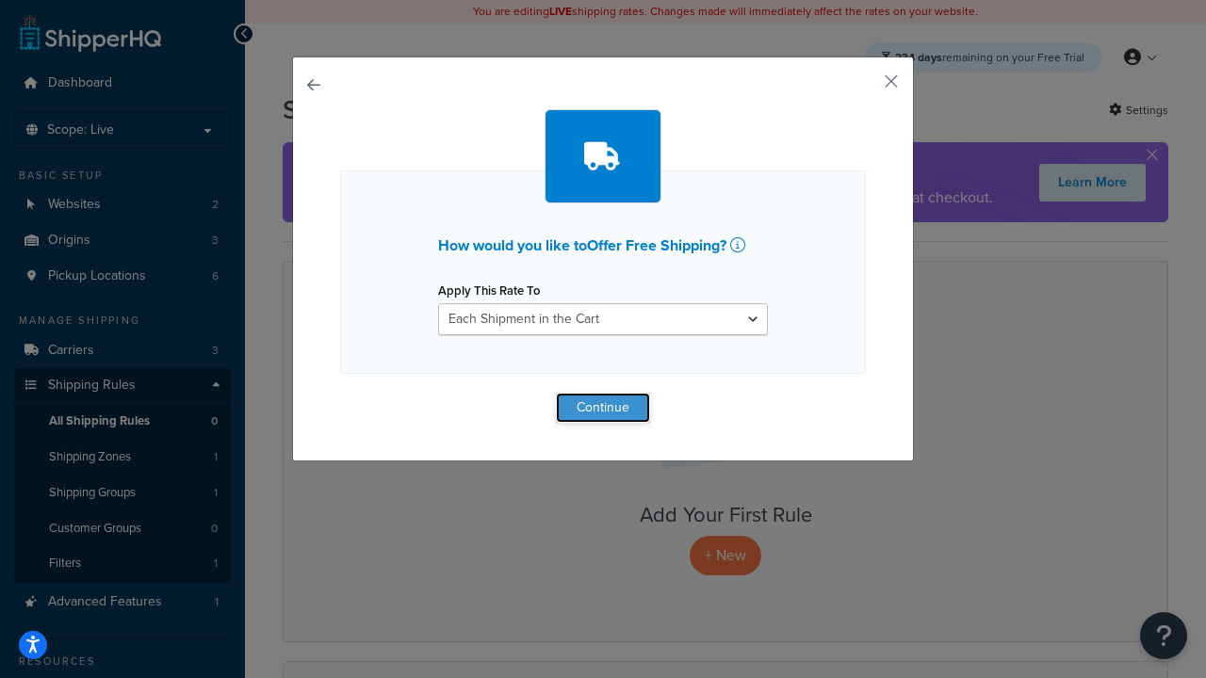
click at [585, 405] on button "Continue" at bounding box center [603, 408] width 94 height 30
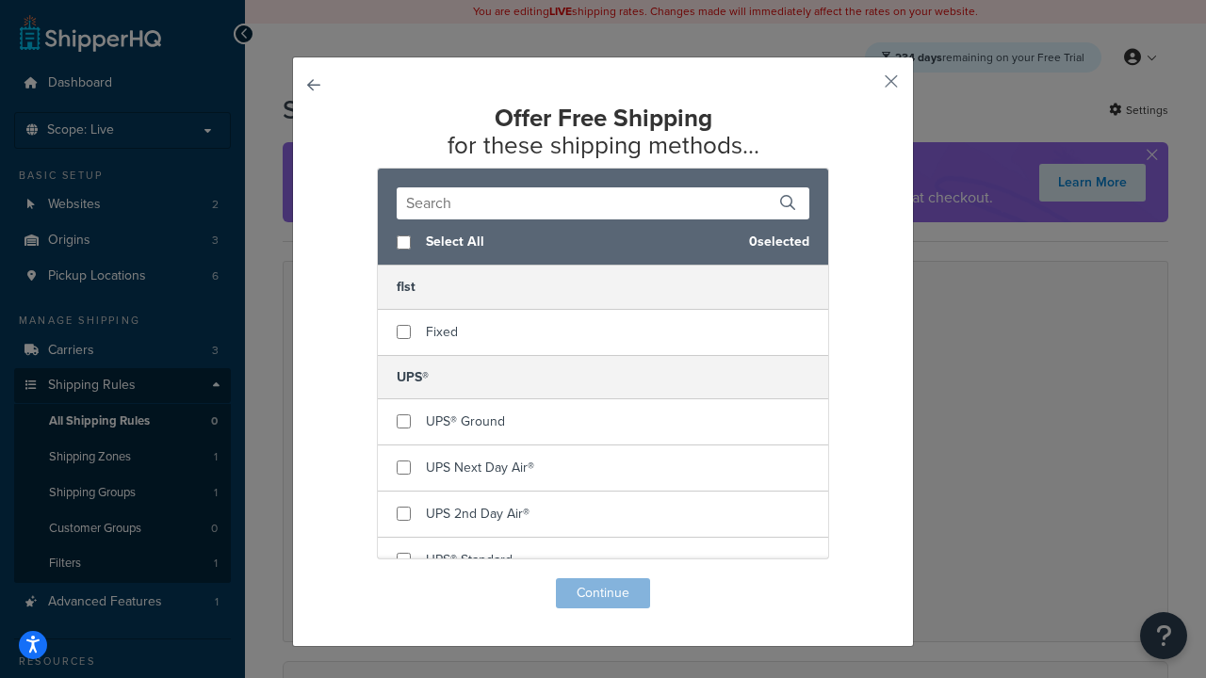
click at [430, 230] on span "Select All" at bounding box center [580, 242] width 308 height 26
checkbox input "true"
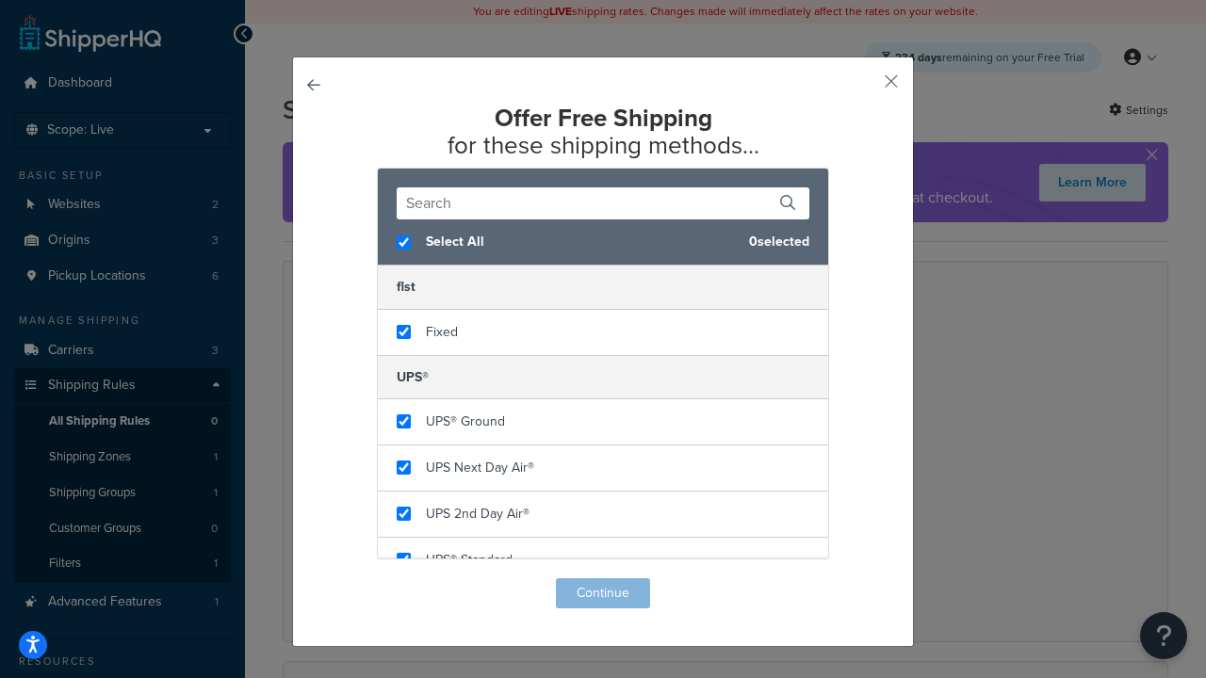
checkbox input "true"
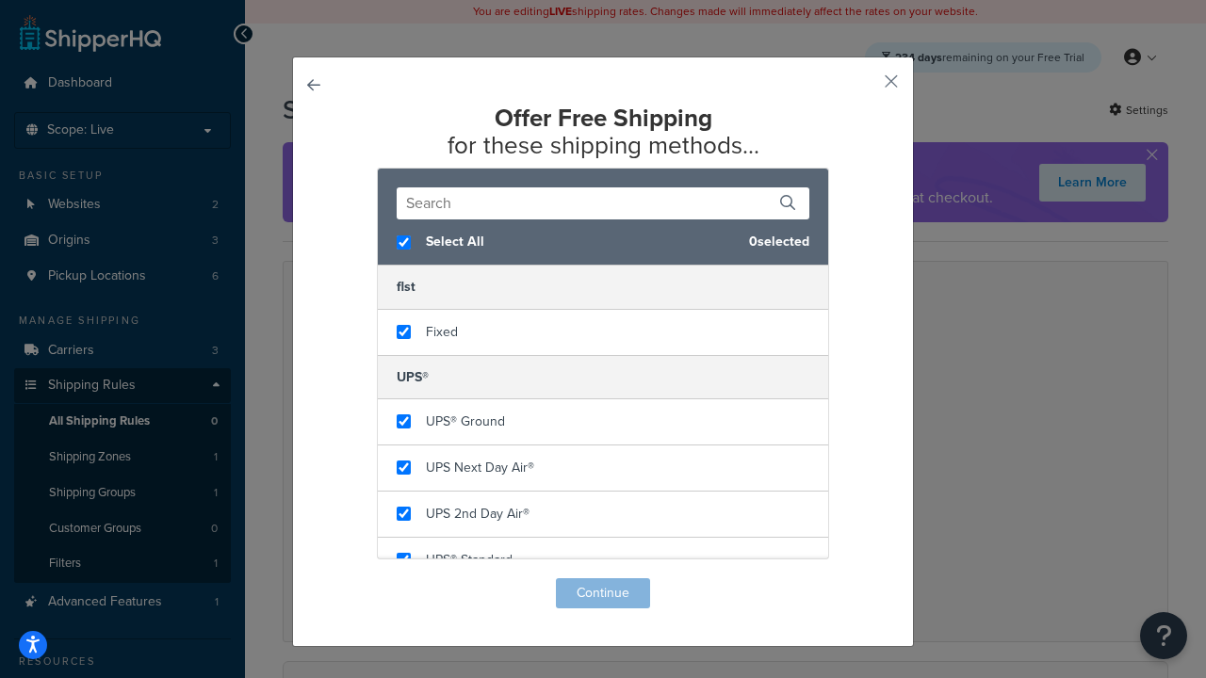
checkbox input "true"
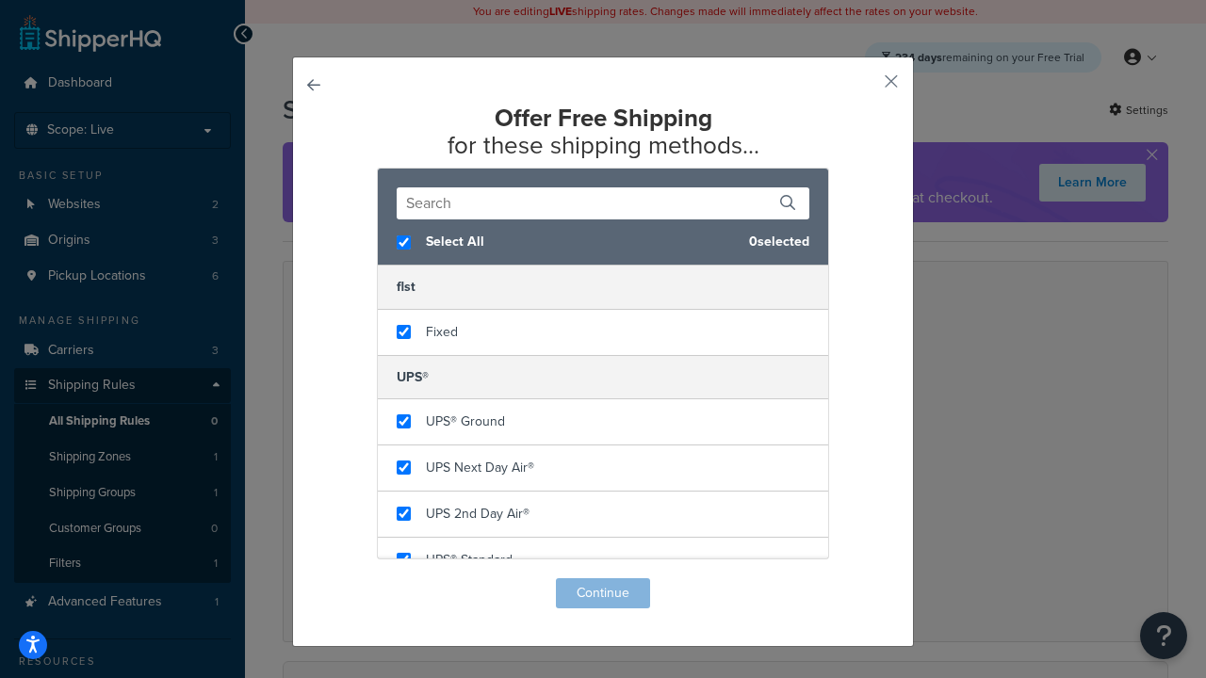
checkbox input "true"
click at [596, 586] on button "Continue" at bounding box center [603, 593] width 94 height 30
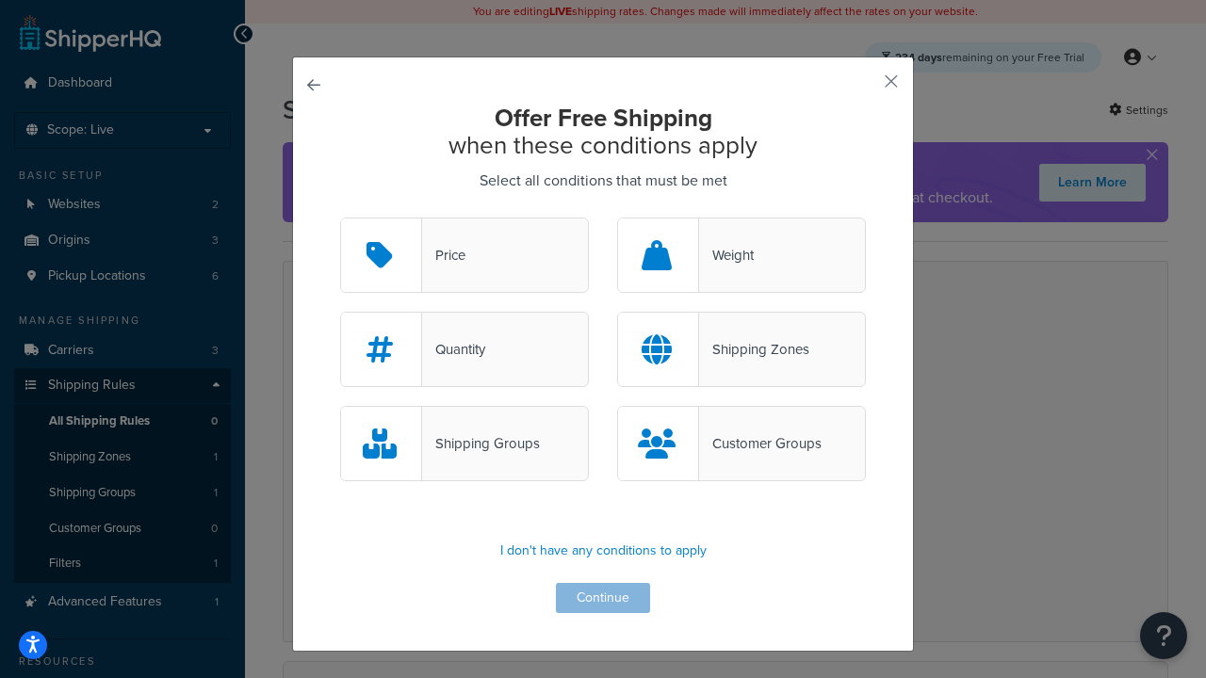
click at [515, 285] on div "Price" at bounding box center [464, 255] width 249 height 75
click at [0, 0] on input "Price" at bounding box center [0, 0] width 0 height 0
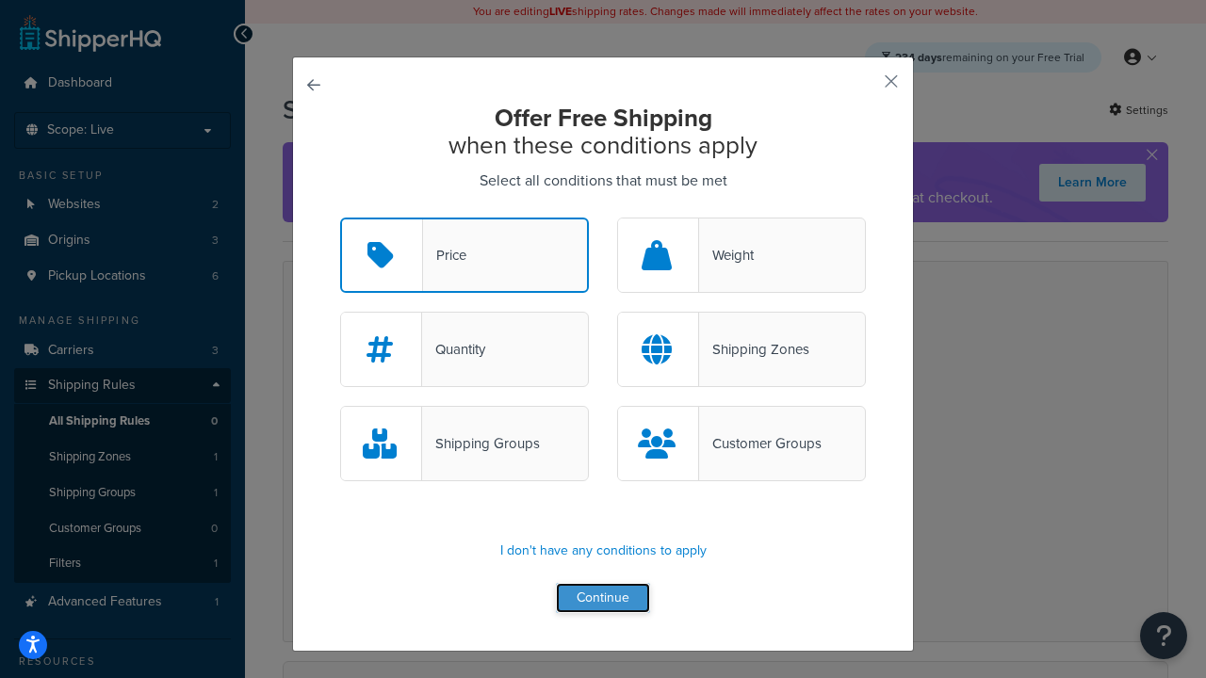
click at [616, 607] on button "Continue" at bounding box center [603, 598] width 94 height 30
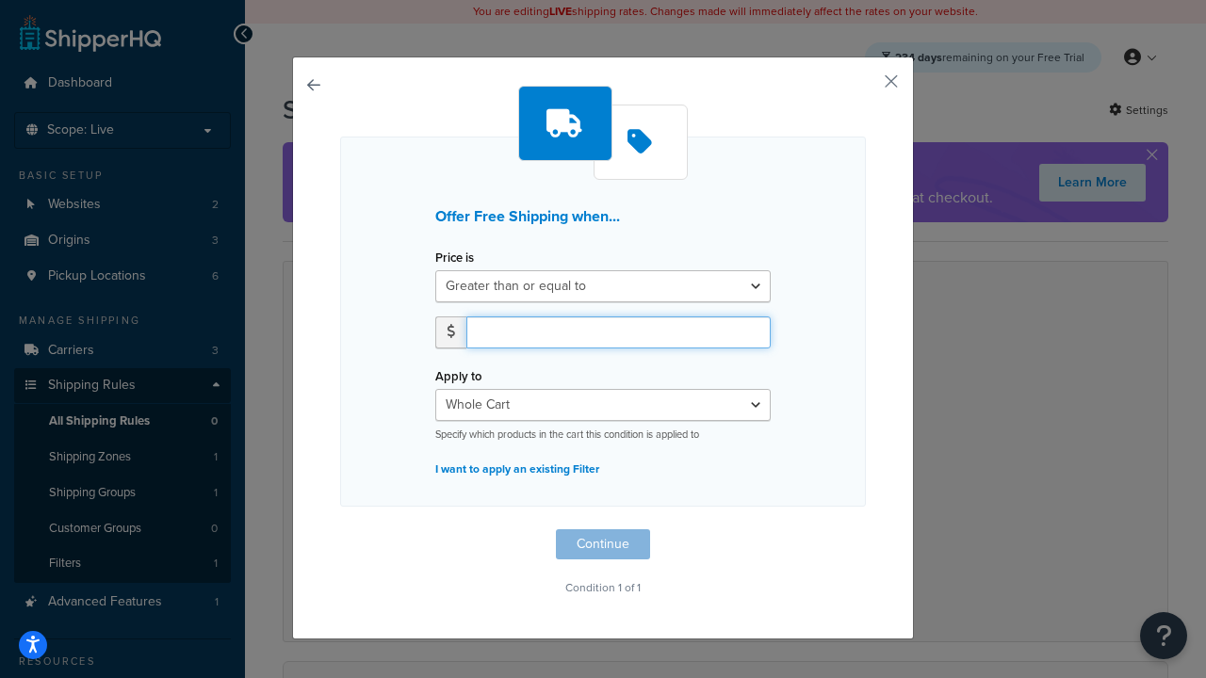
click at [610, 331] on input "number" at bounding box center [618, 332] width 304 height 32
type input "1000"
click at [621, 536] on button "Continue" at bounding box center [603, 544] width 94 height 30
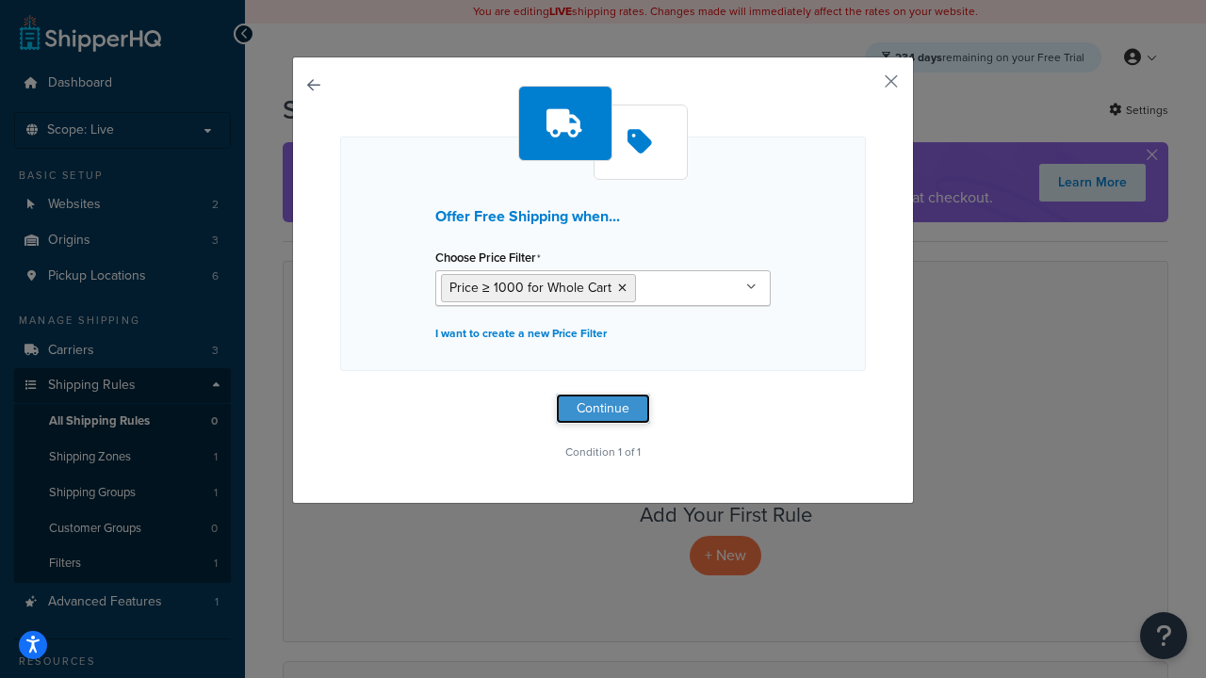
click at [594, 416] on button "Continue" at bounding box center [603, 409] width 94 height 30
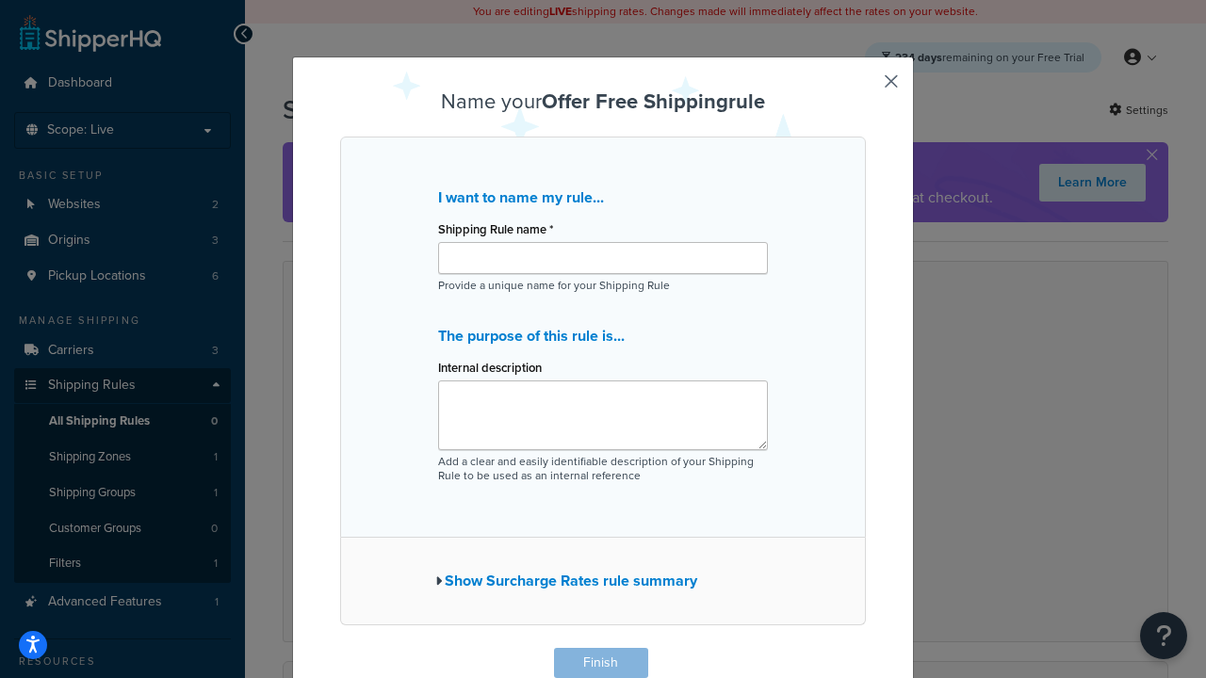
click at [586, 279] on p "Provide a unique name for your Shipping Rule" at bounding box center [603, 286] width 330 height 14
click at [584, 276] on div "Shipping Rule name * Provide a unique name for your Shipping Rule" at bounding box center [603, 254] width 330 height 77
click at [573, 263] on input "Shipping Rule name *" at bounding box center [603, 258] width 330 height 32
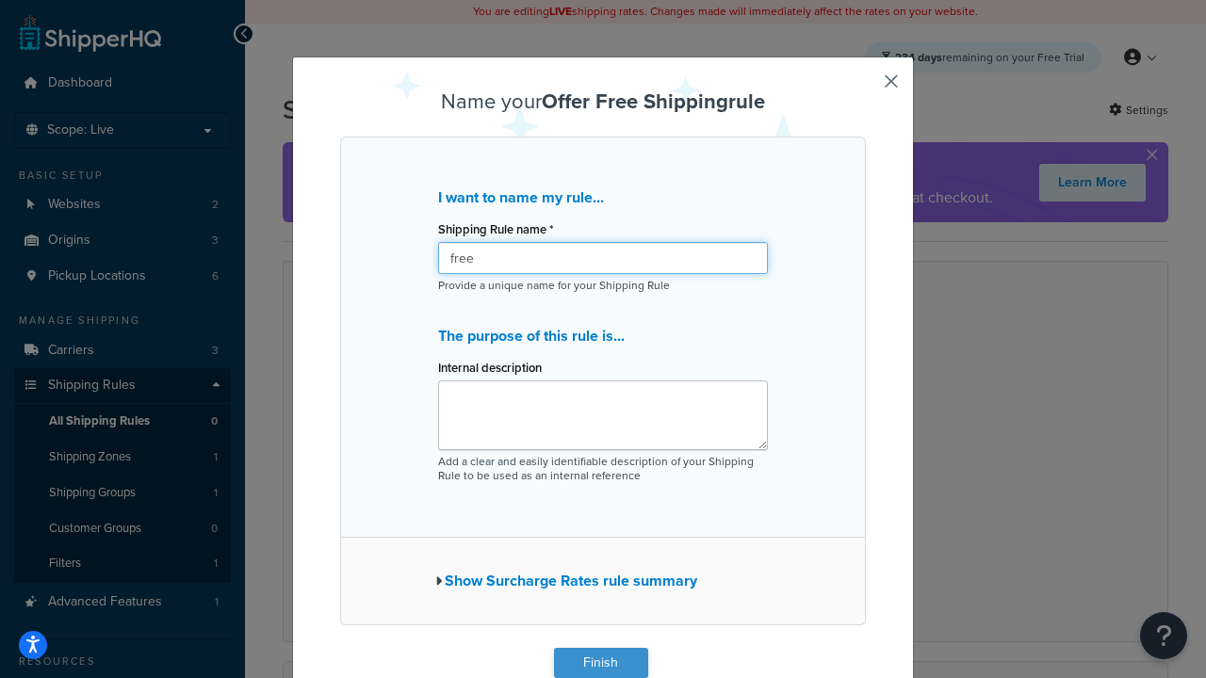
type input "free"
click at [606, 659] on button "Finish" at bounding box center [601, 663] width 94 height 30
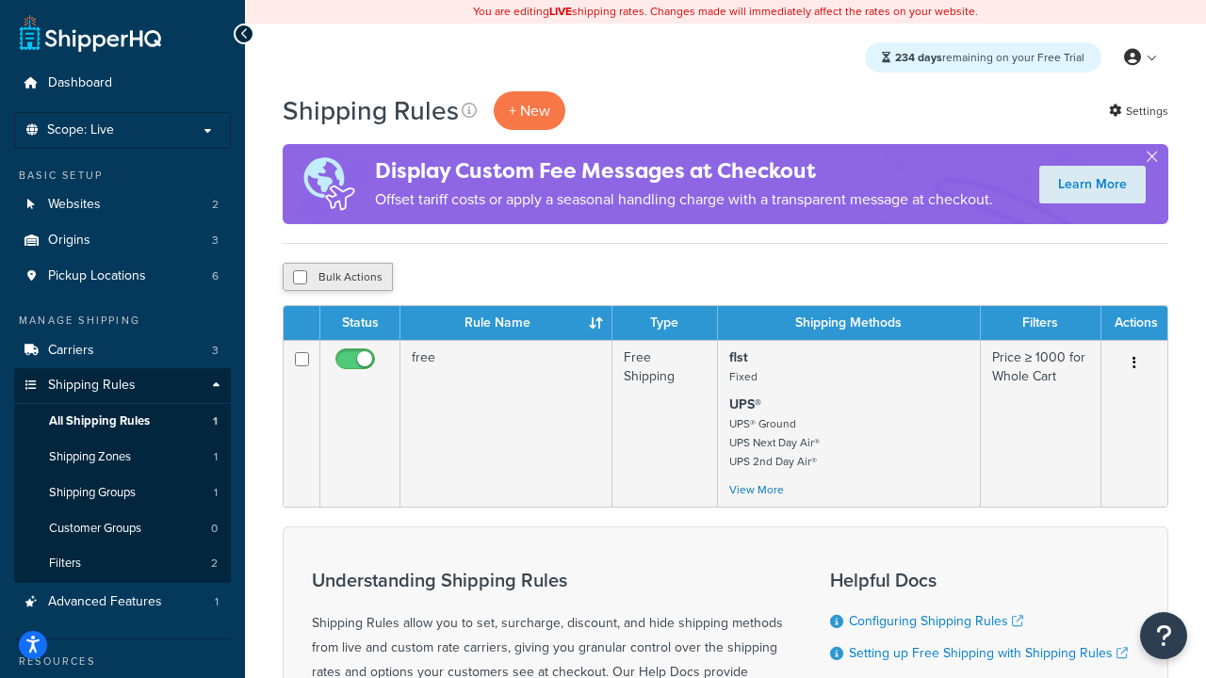
click at [339, 279] on button "Bulk Actions" at bounding box center [338, 277] width 110 height 28
checkbox input "true"
click at [435, 275] on button "Duplicate" at bounding box center [431, 277] width 79 height 28
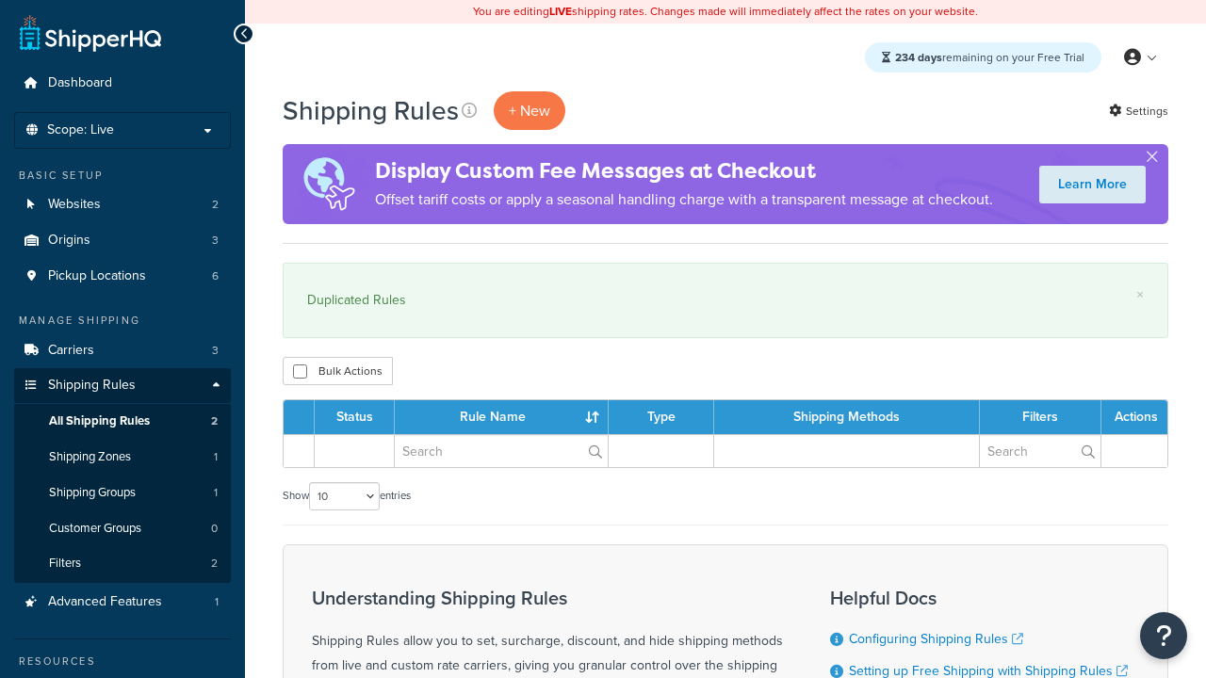
click at [459, 266] on div "× Duplicated Rules" at bounding box center [725, 300] width 885 height 75
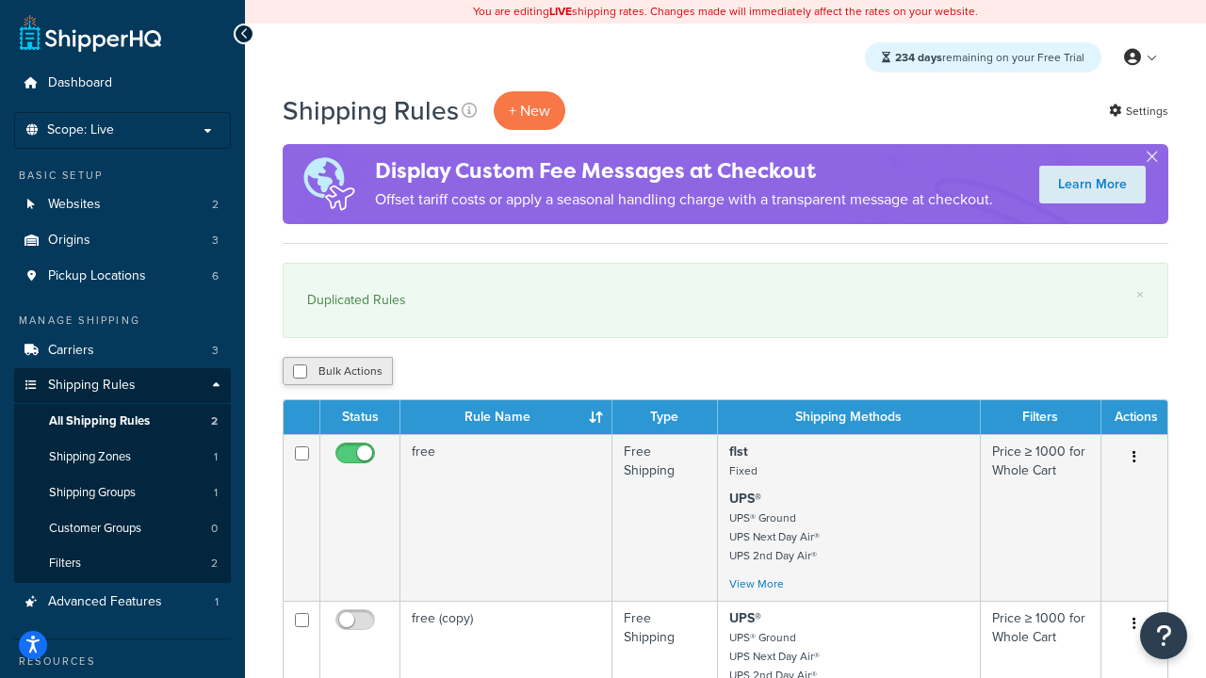
click at [365, 367] on button "Bulk Actions" at bounding box center [338, 371] width 110 height 28
checkbox input "true"
click at [434, 365] on button "Duplicate" at bounding box center [431, 371] width 79 height 28
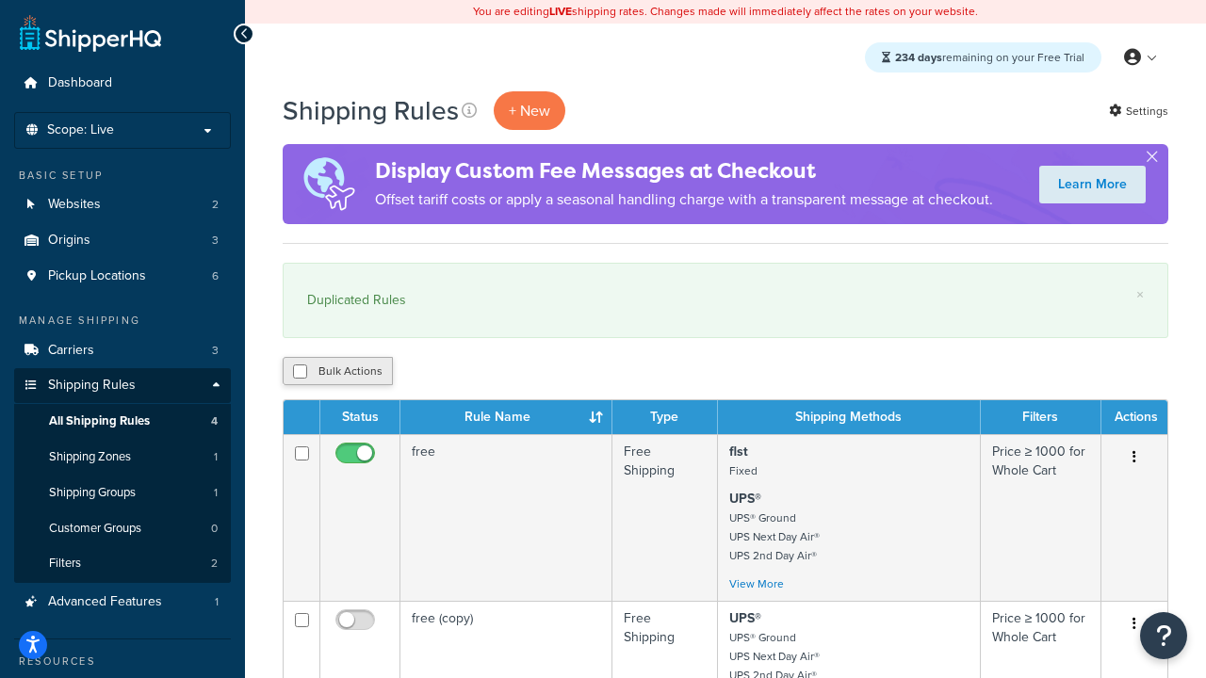
click at [345, 381] on button "Bulk Actions" at bounding box center [338, 371] width 110 height 28
checkbox input "true"
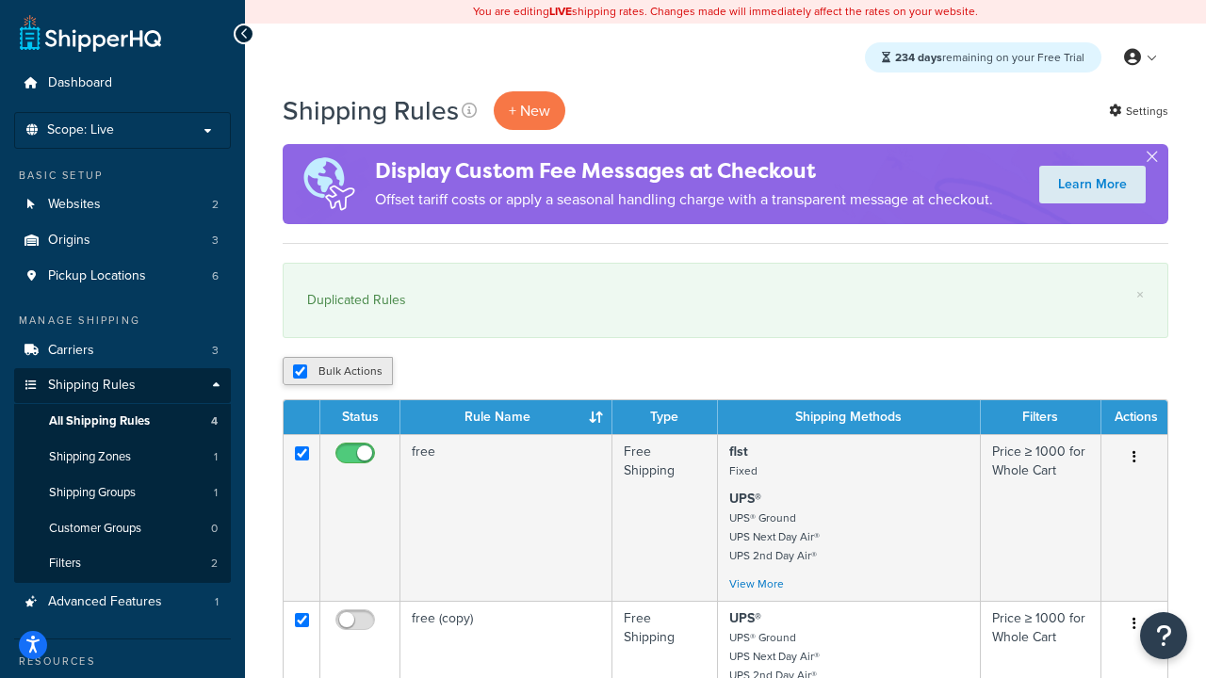
checkbox input "true"
click at [442, 367] on button "Duplicate" at bounding box center [431, 371] width 79 height 28
